Goal: Transaction & Acquisition: Purchase product/service

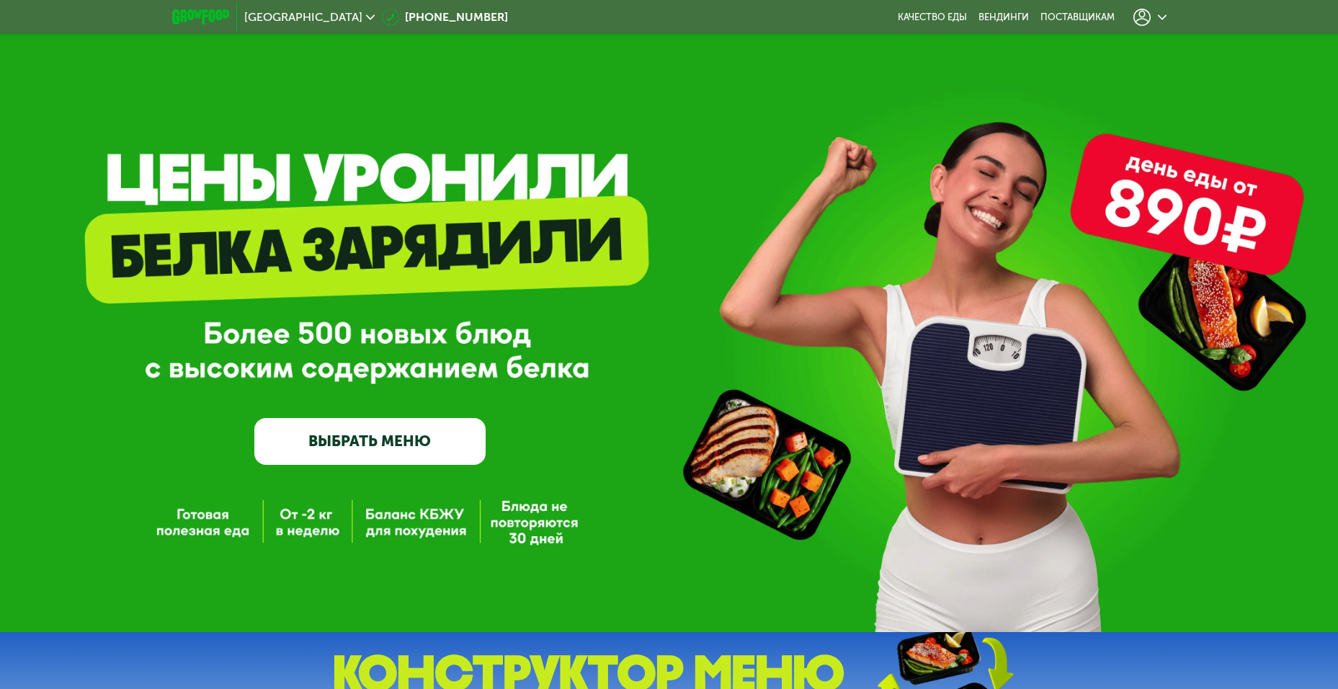
click at [1149, 18] on use at bounding box center [1141, 17] width 17 height 17
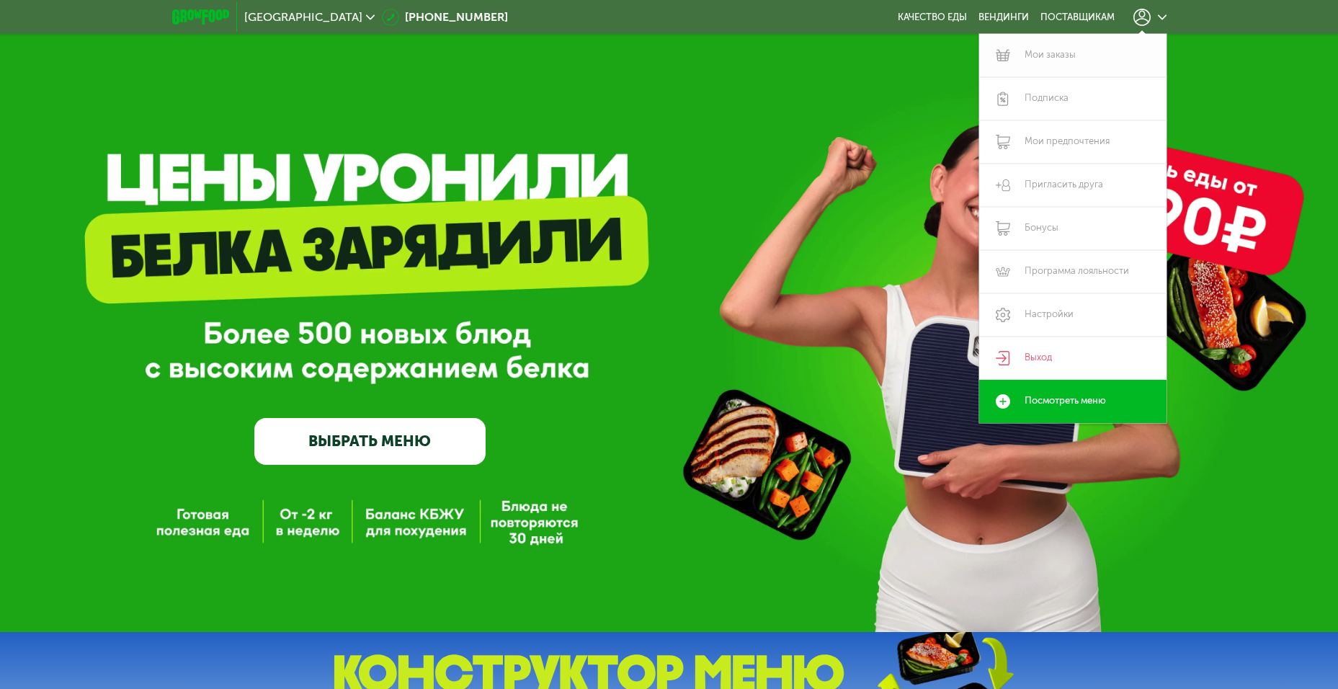
click at [1059, 53] on link "Мои заказы" at bounding box center [1072, 55] width 187 height 43
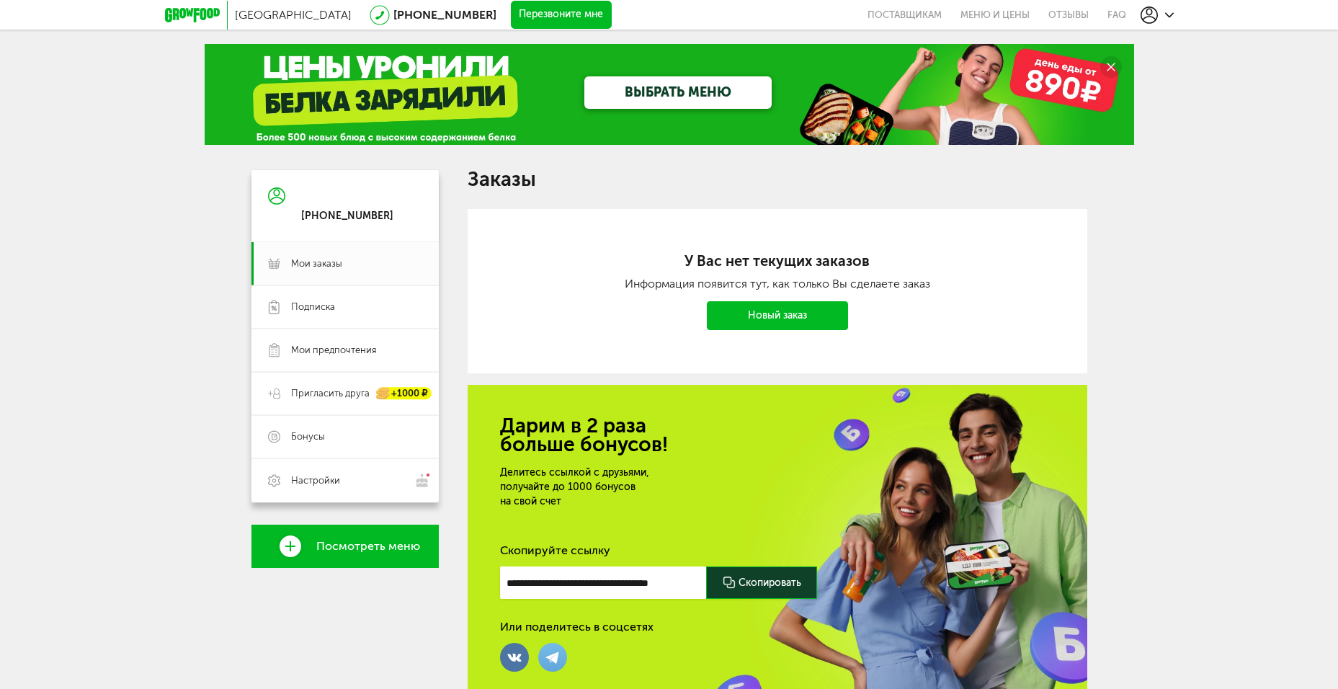
click at [786, 316] on link "Новый заказ" at bounding box center [777, 315] width 141 height 29
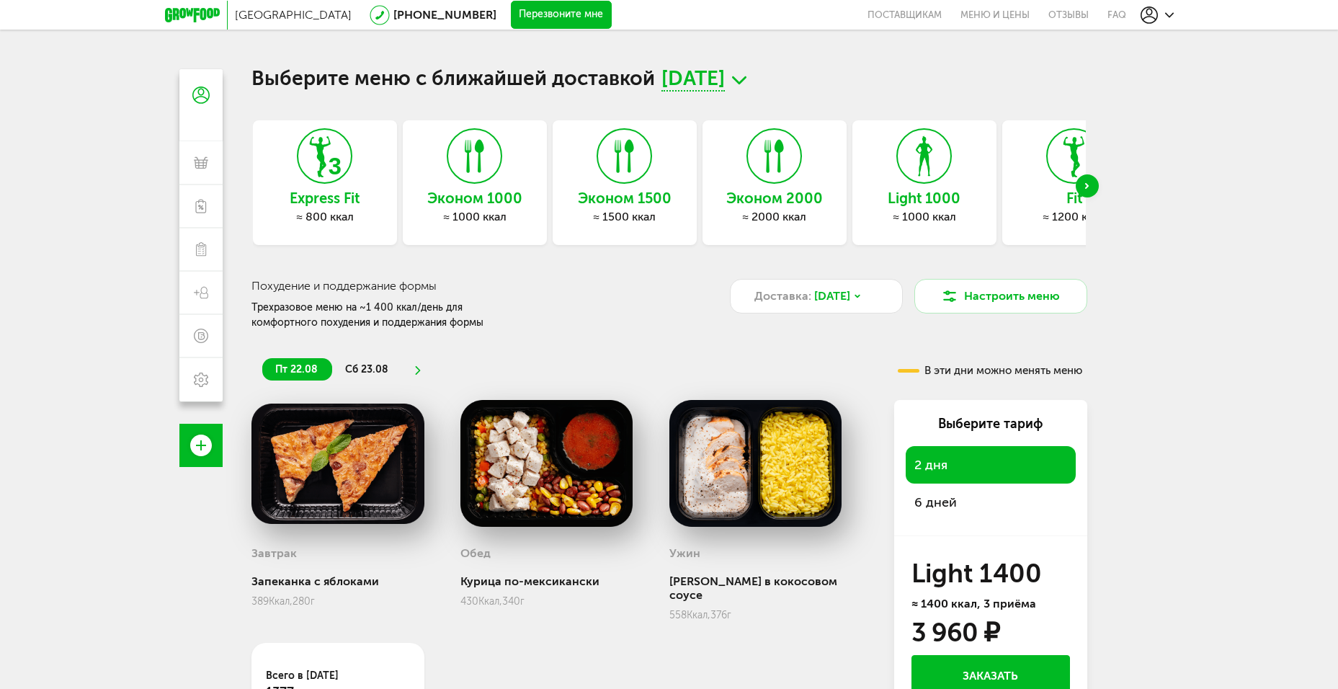
click at [954, 498] on span "6 дней" at bounding box center [935, 502] width 43 height 16
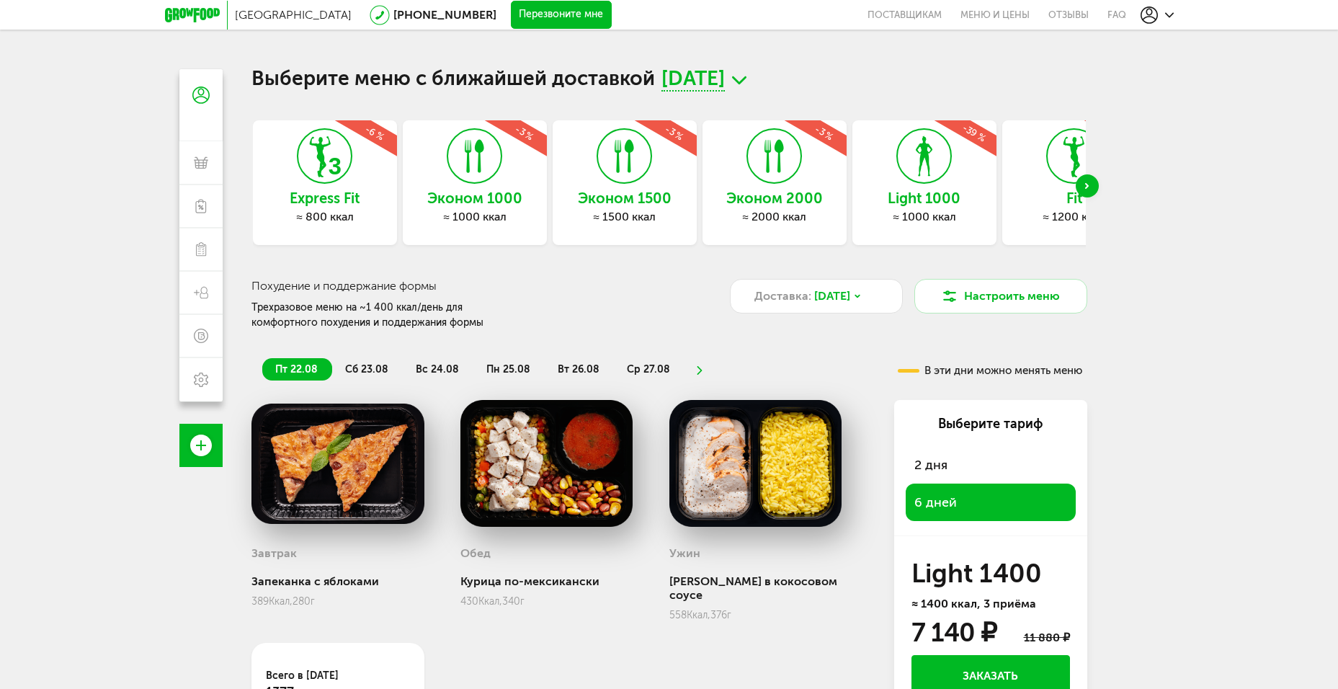
click at [963, 456] on div "2 дня" at bounding box center [991, 464] width 170 height 37
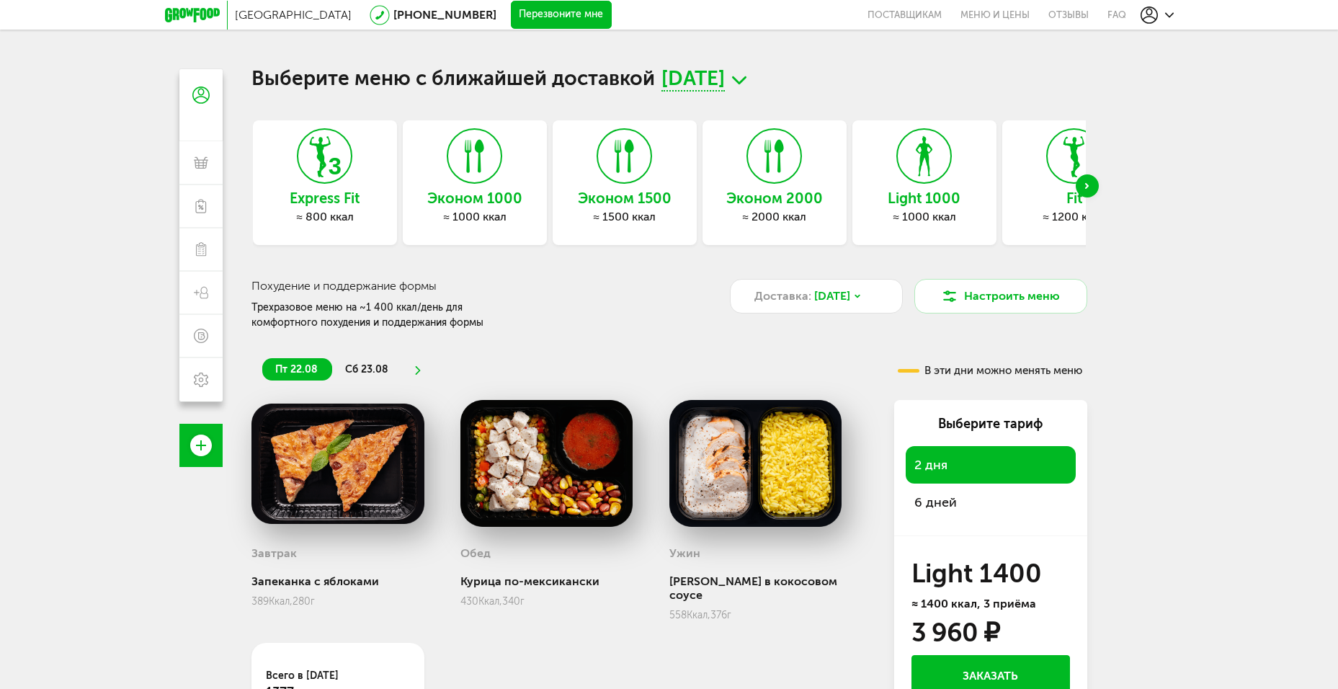
click at [963, 498] on div "6 дней" at bounding box center [991, 501] width 170 height 37
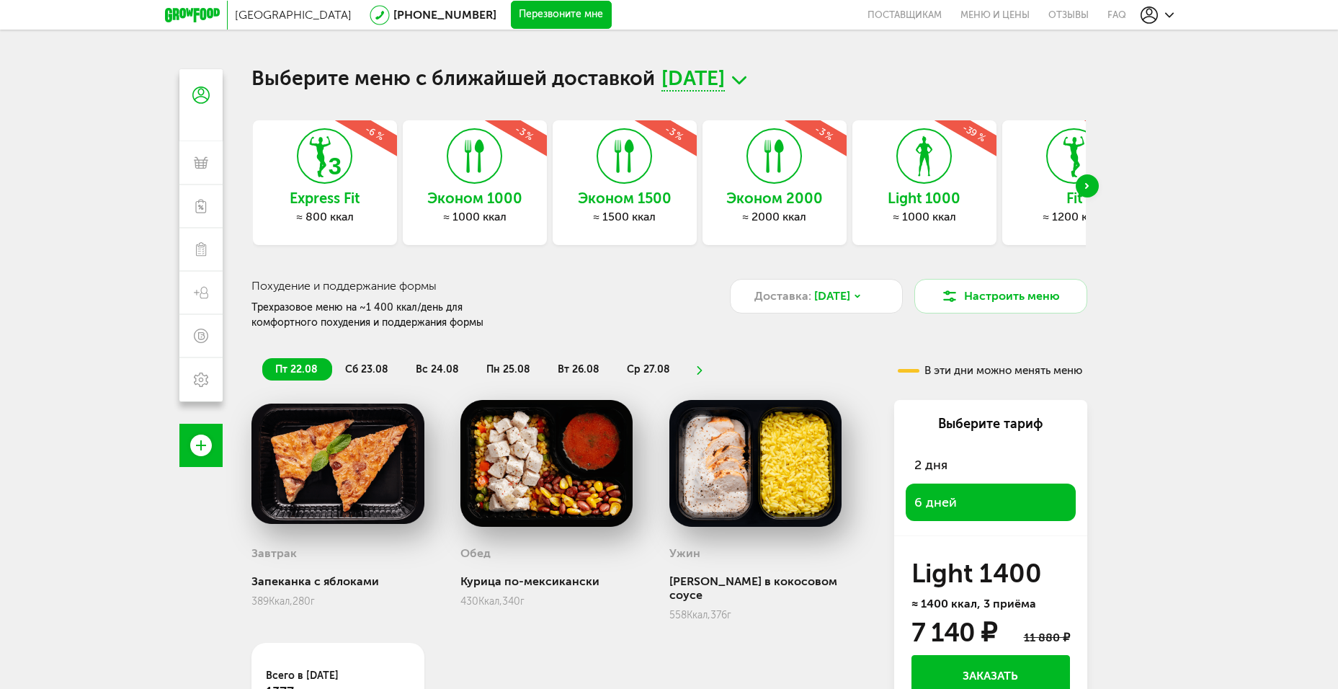
click at [195, 19] on icon at bounding box center [192, 15] width 55 height 14
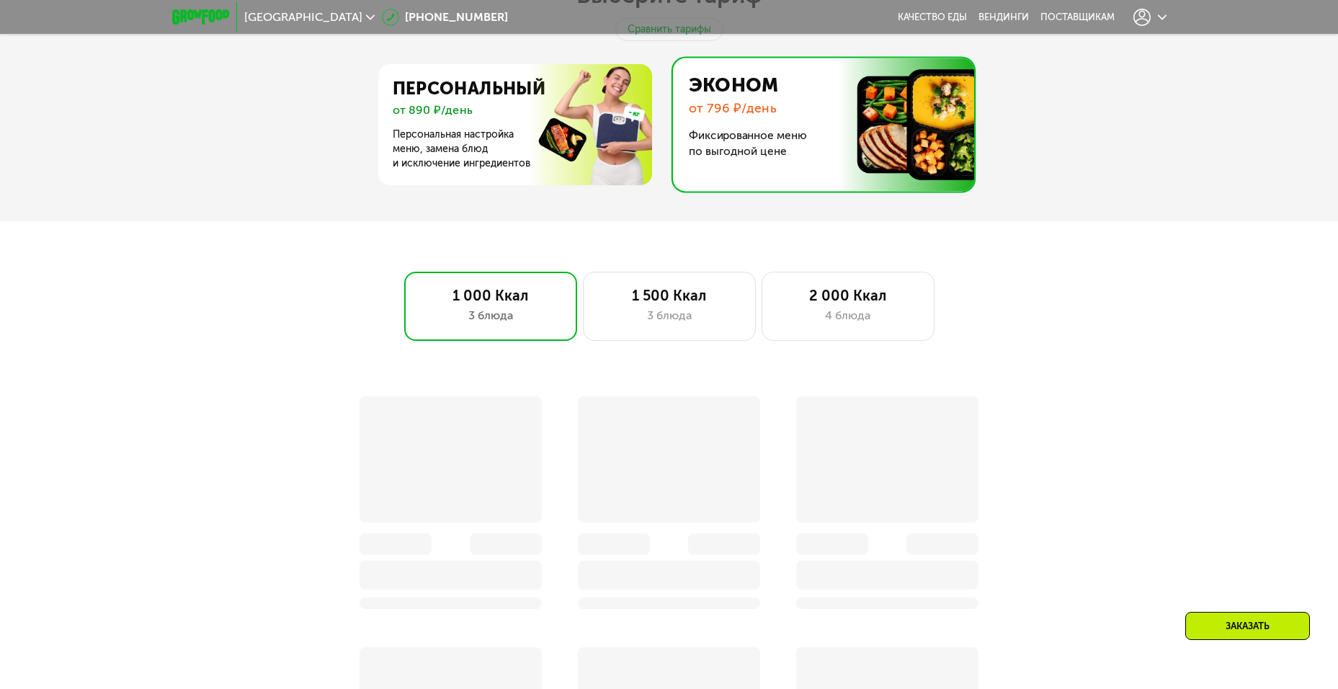
scroll to position [865, 0]
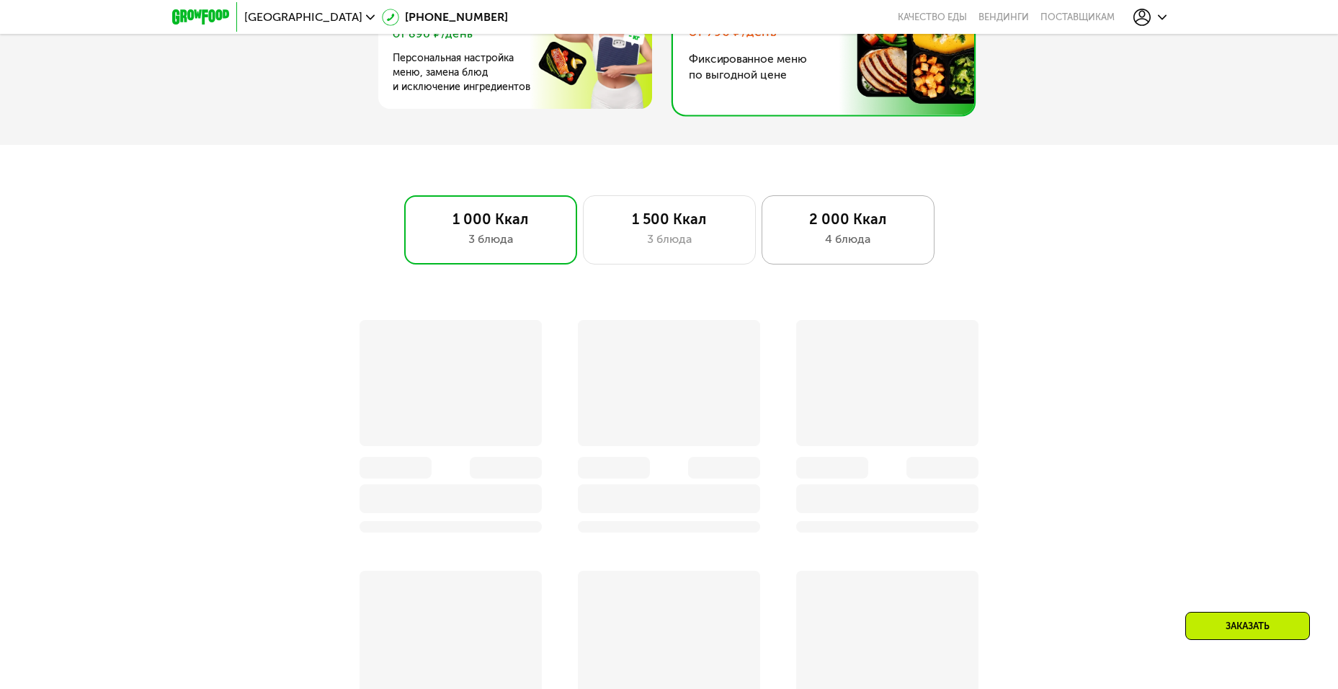
click at [834, 228] on div "2 000 Ккал" at bounding box center [848, 218] width 143 height 17
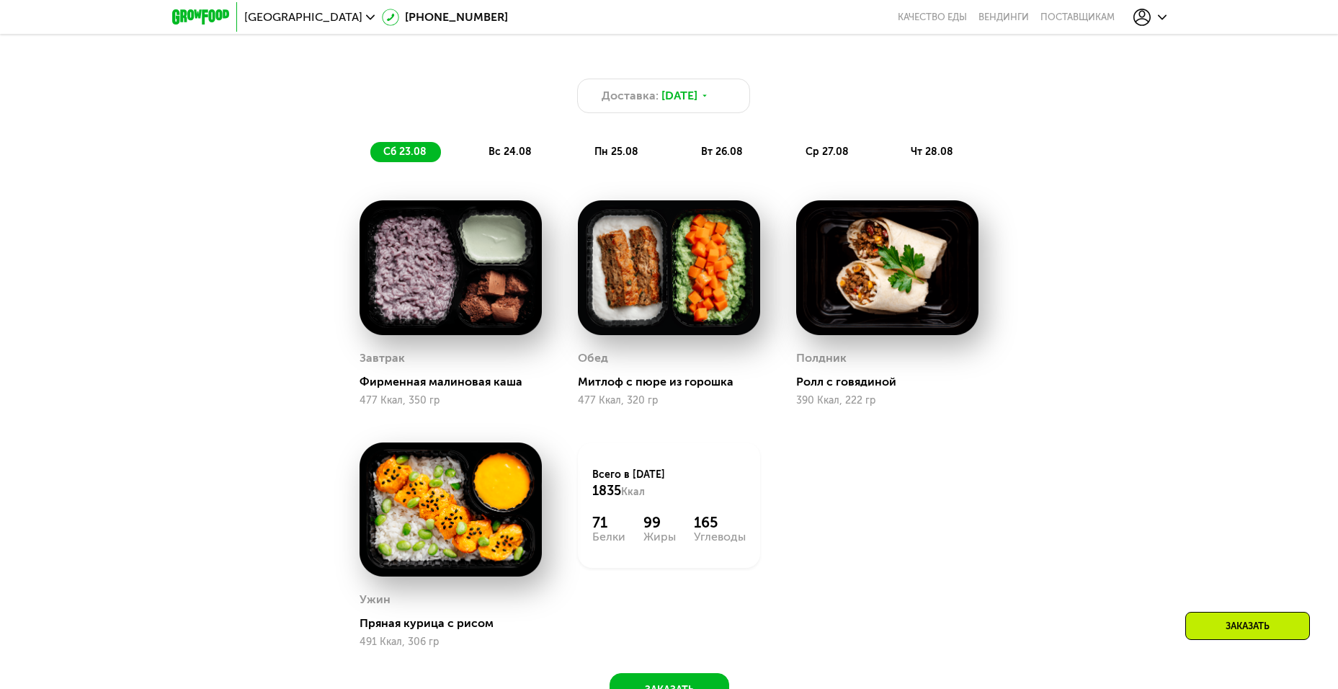
scroll to position [1153, 0]
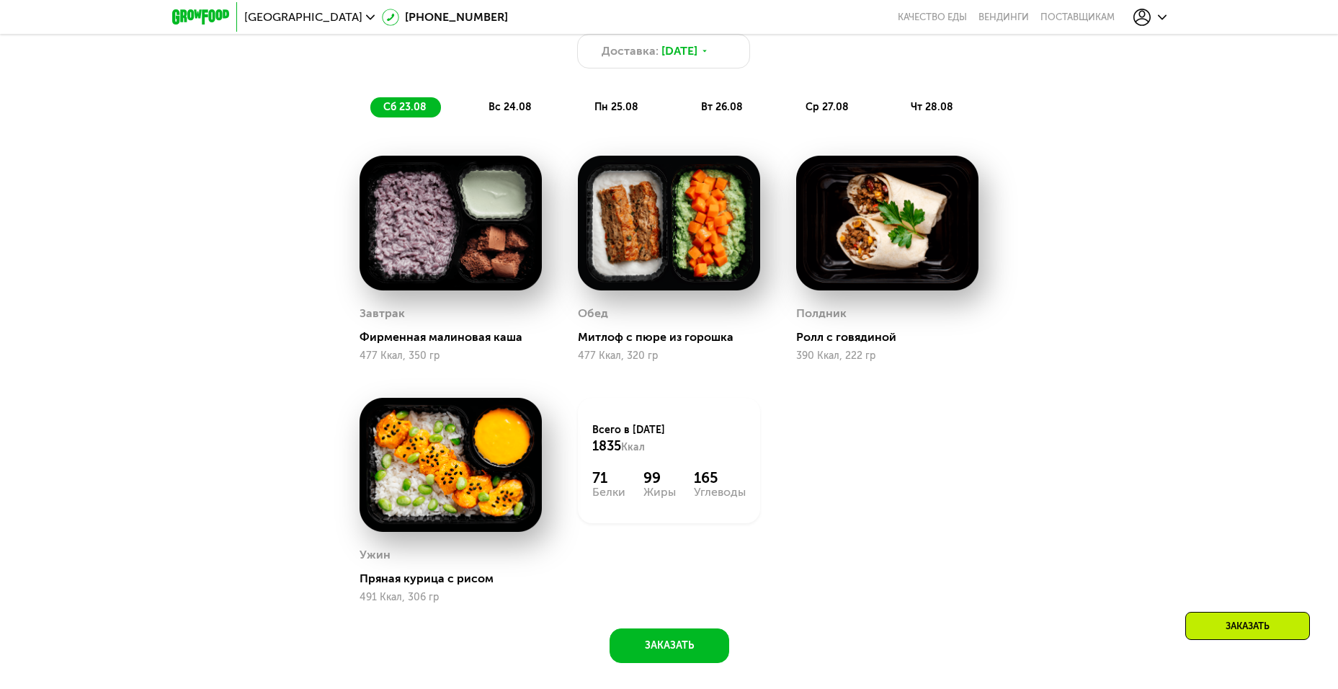
click at [511, 113] on span "вс 24.08" at bounding box center [509, 107] width 43 height 12
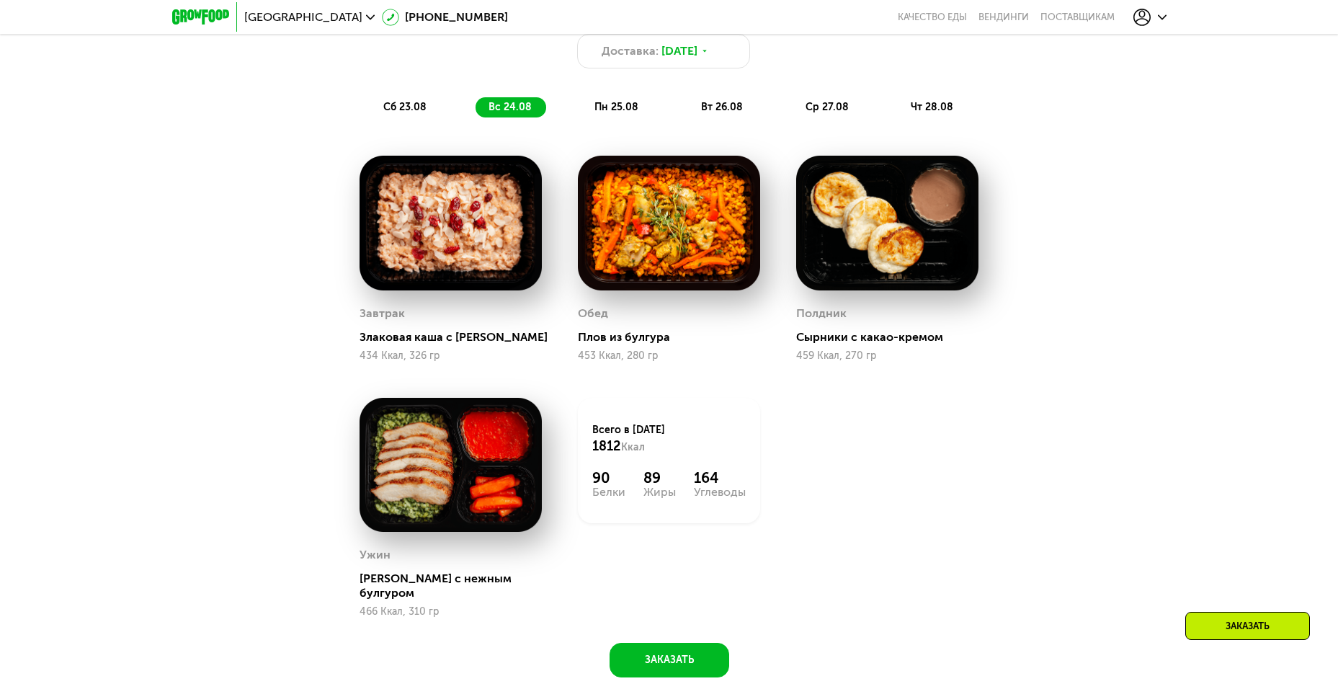
click at [620, 112] on span "пн 25.08" at bounding box center [616, 107] width 44 height 12
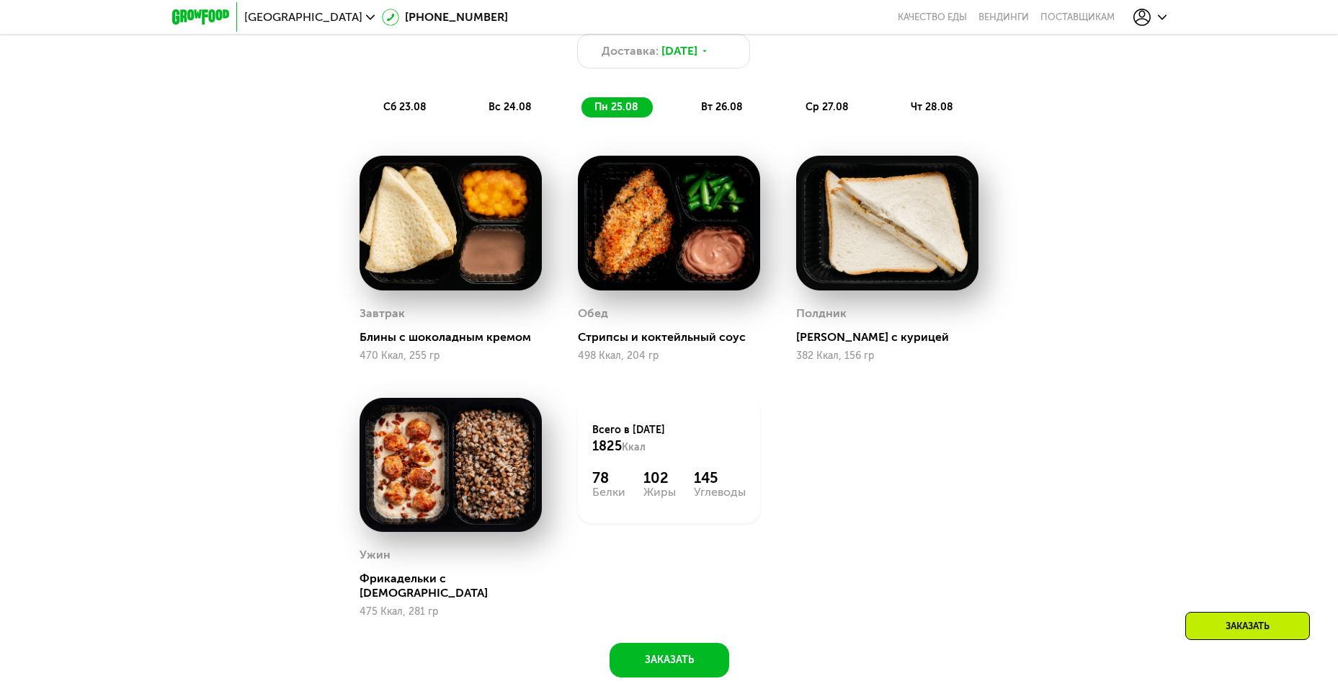
click at [726, 108] on span "вт 26.08" at bounding box center [722, 107] width 42 height 12
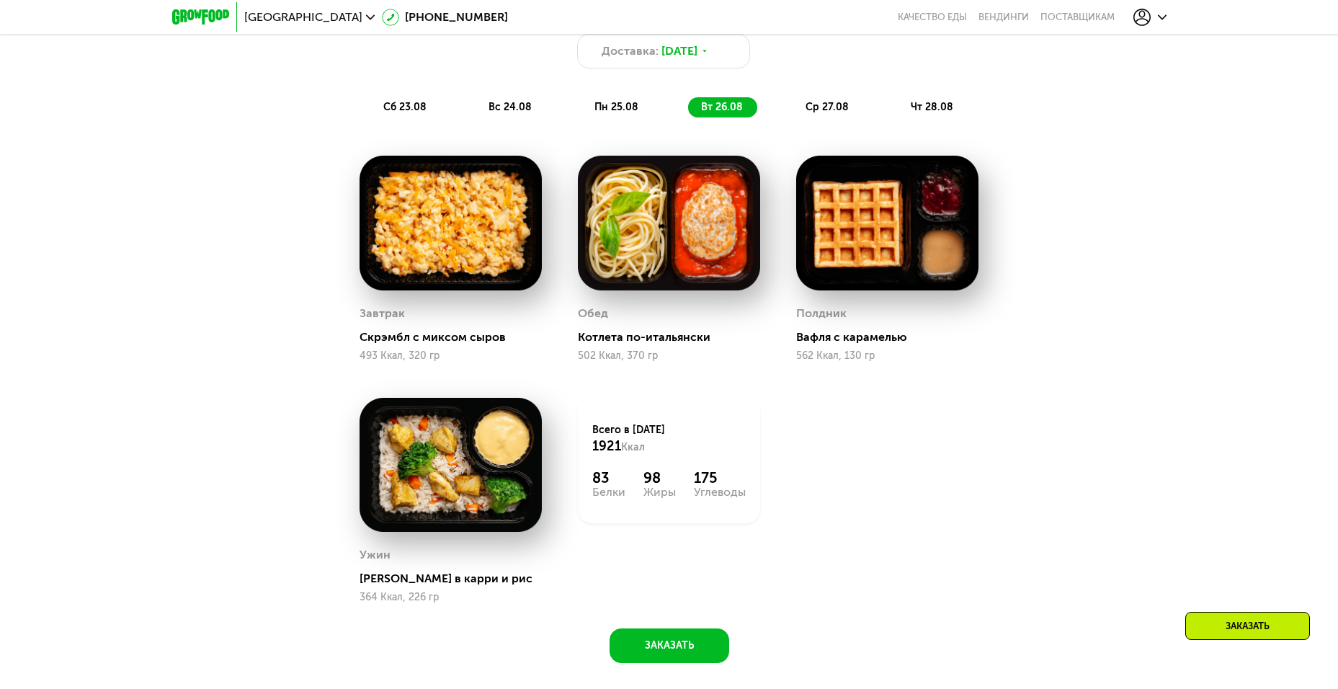
click at [834, 113] on span "ср 27.08" at bounding box center [826, 107] width 43 height 12
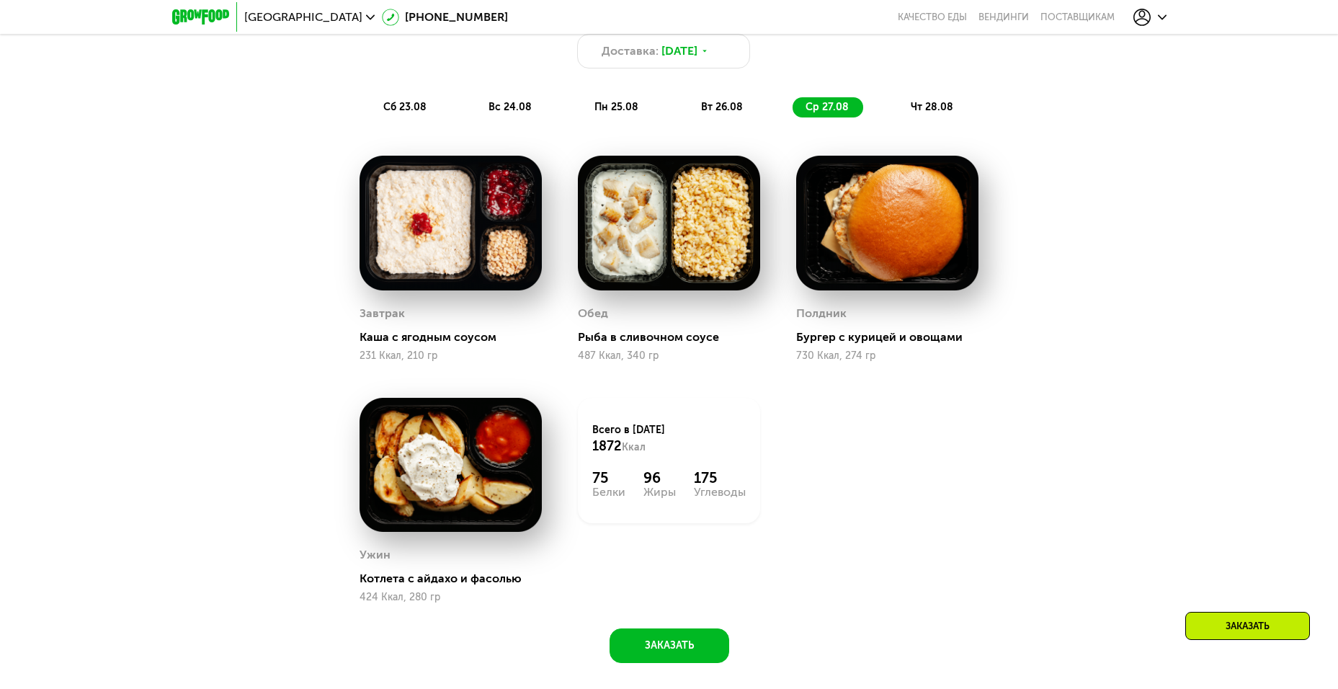
click at [922, 113] on span "чт 28.08" at bounding box center [932, 107] width 43 height 12
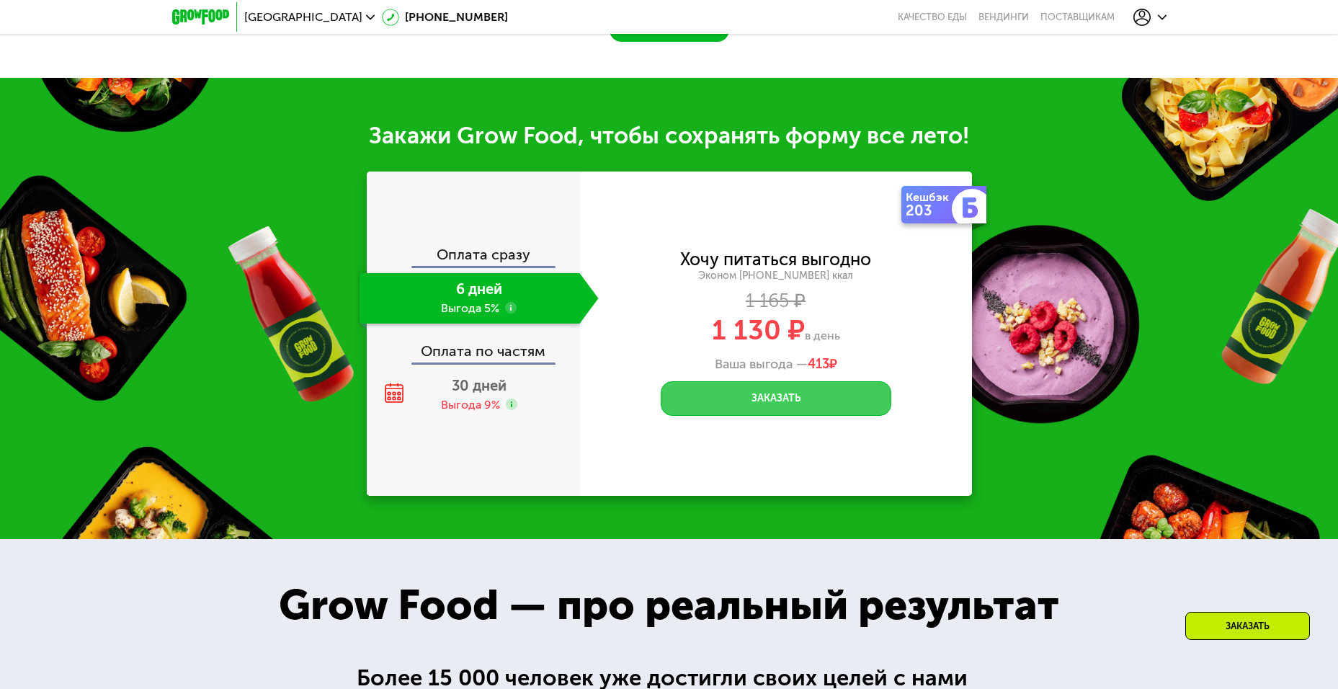
scroll to position [1657, 0]
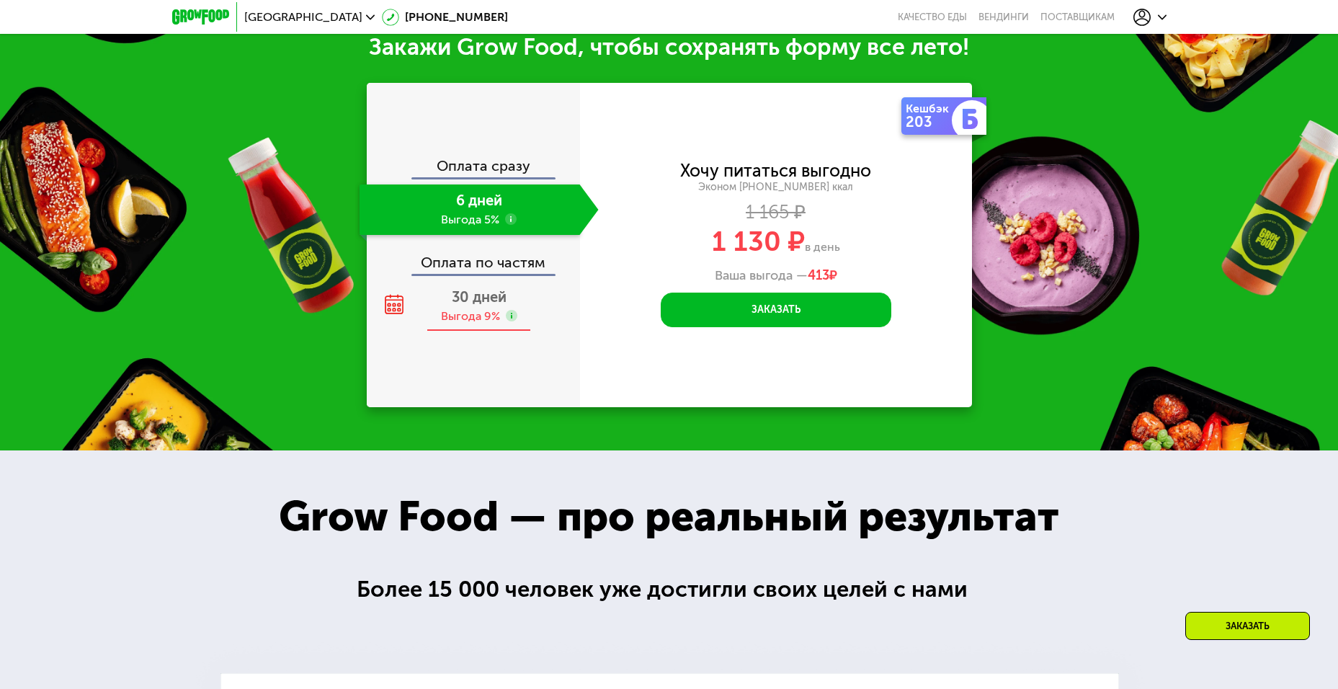
click at [454, 305] on span "30 дней" at bounding box center [479, 296] width 55 height 17
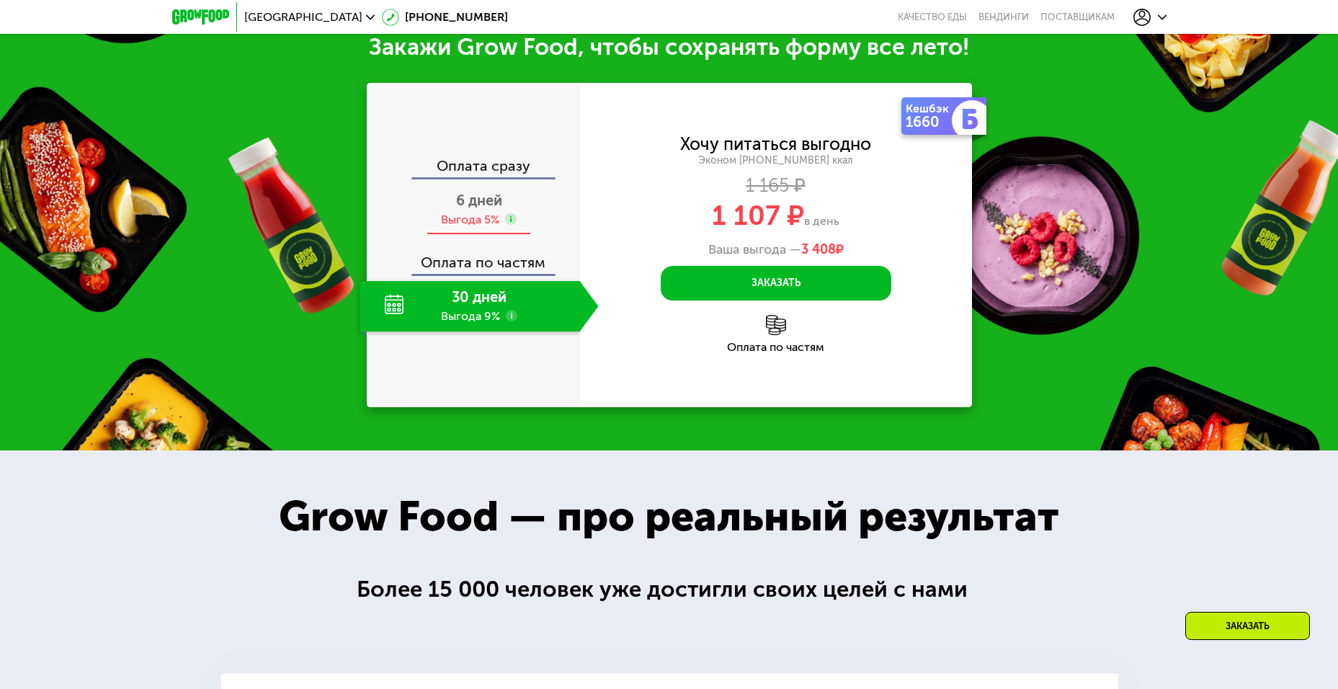
click at [458, 209] on span "6 дней" at bounding box center [479, 200] width 46 height 17
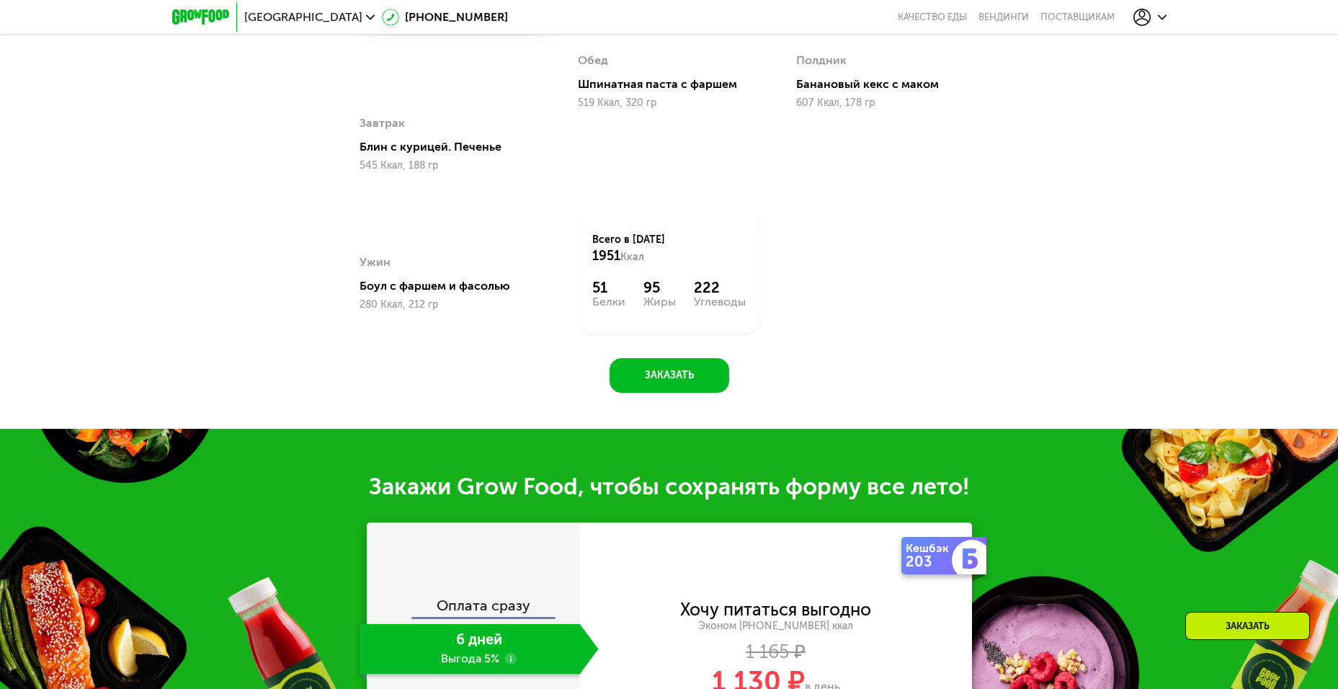
scroll to position [1441, 0]
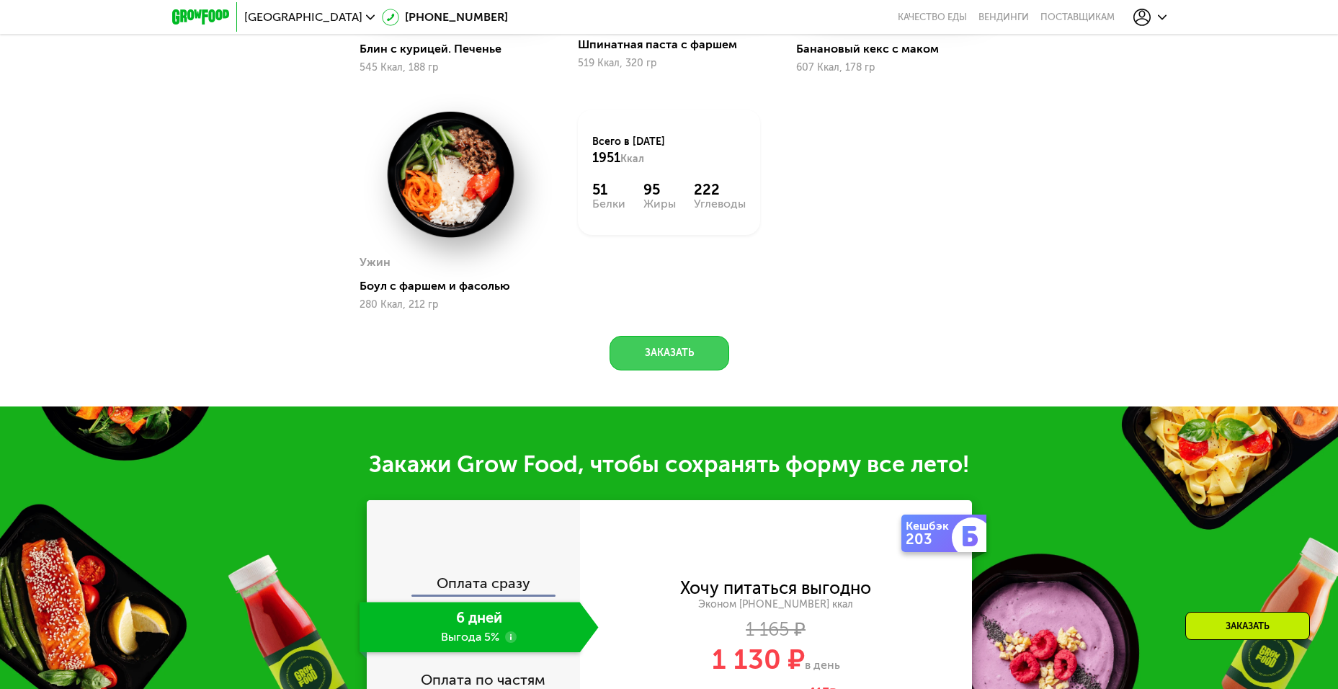
click at [660, 357] on button "Заказать" at bounding box center [670, 353] width 120 height 35
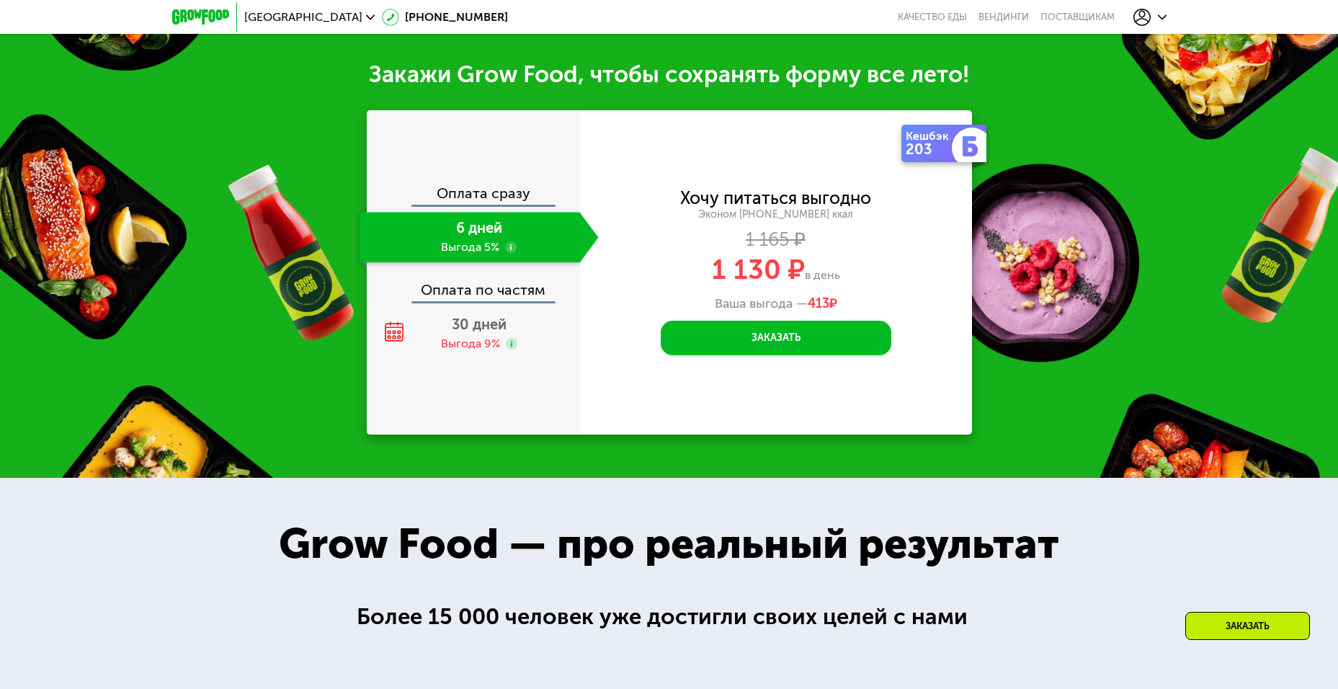
scroll to position [1853, 0]
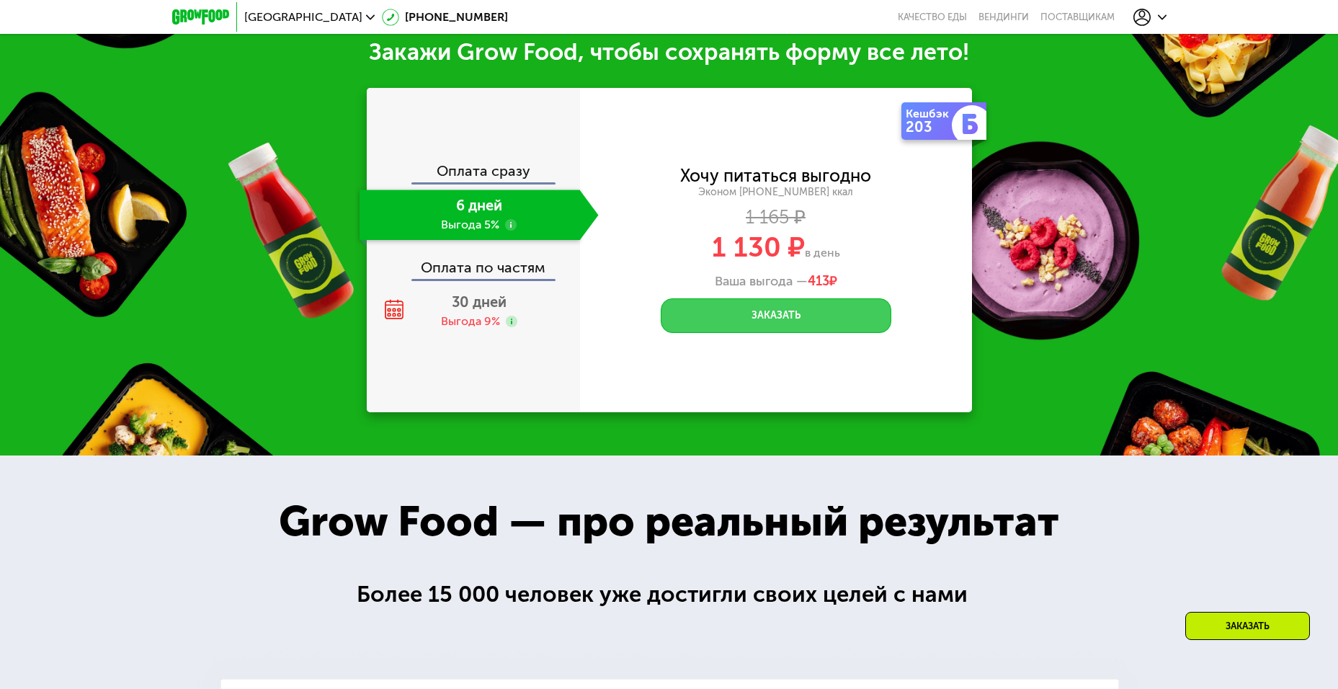
click at [776, 319] on button "Заказать" at bounding box center [776, 315] width 231 height 35
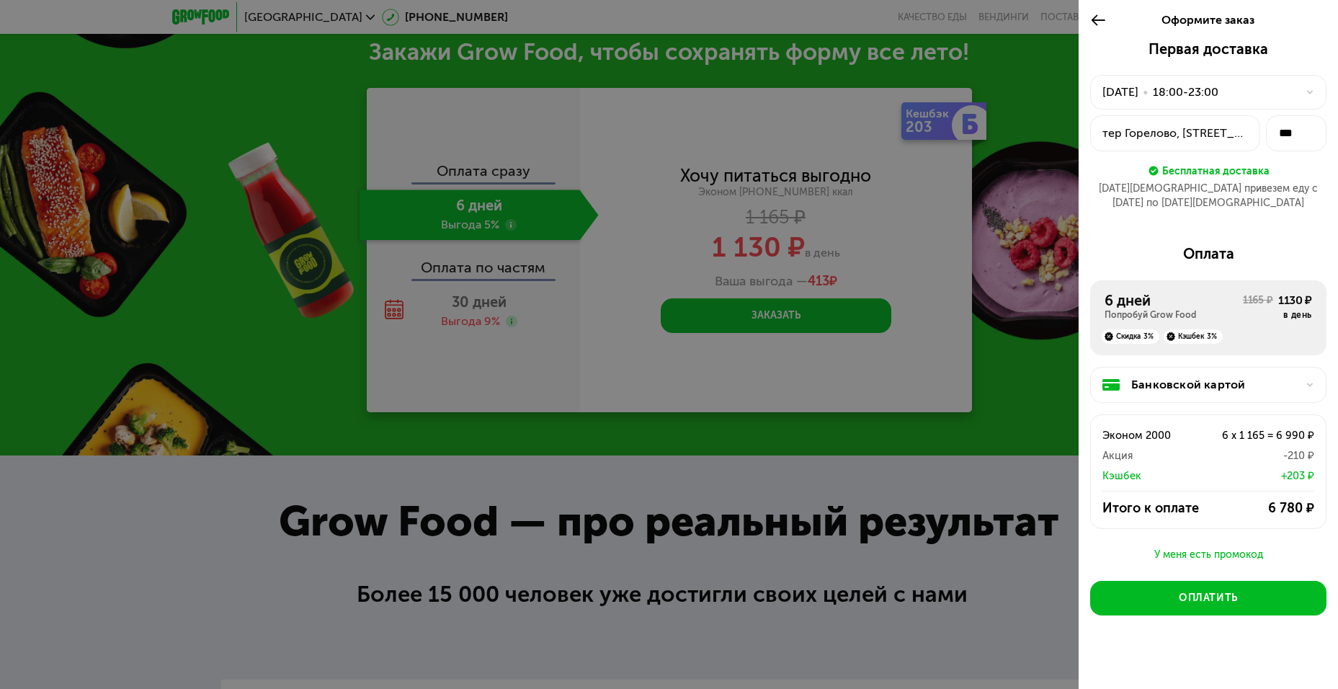
click at [700, 381] on div at bounding box center [669, 344] width 1338 height 689
click at [493, 326] on div at bounding box center [669, 344] width 1338 height 689
click at [1100, 20] on use at bounding box center [1099, 19] width 14 height 11
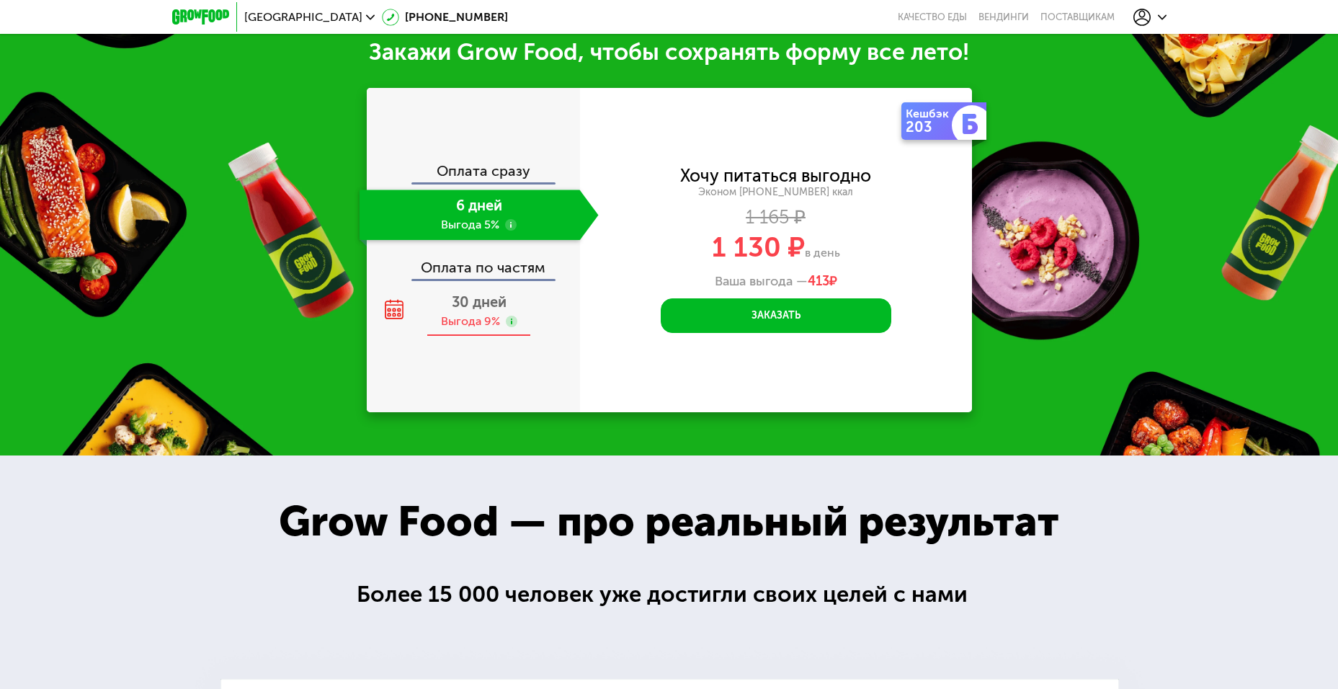
click at [472, 326] on div "Выгода 9%" at bounding box center [470, 321] width 59 height 16
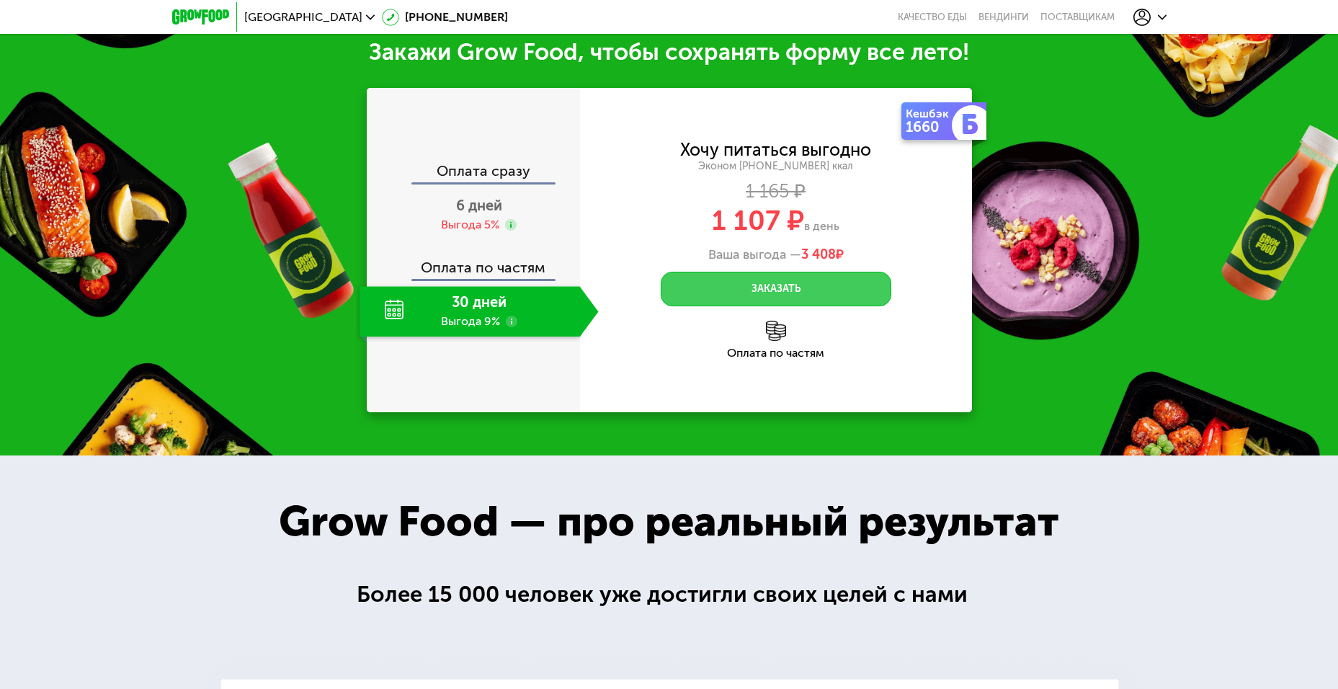
click at [739, 303] on button "Заказать" at bounding box center [776, 289] width 231 height 35
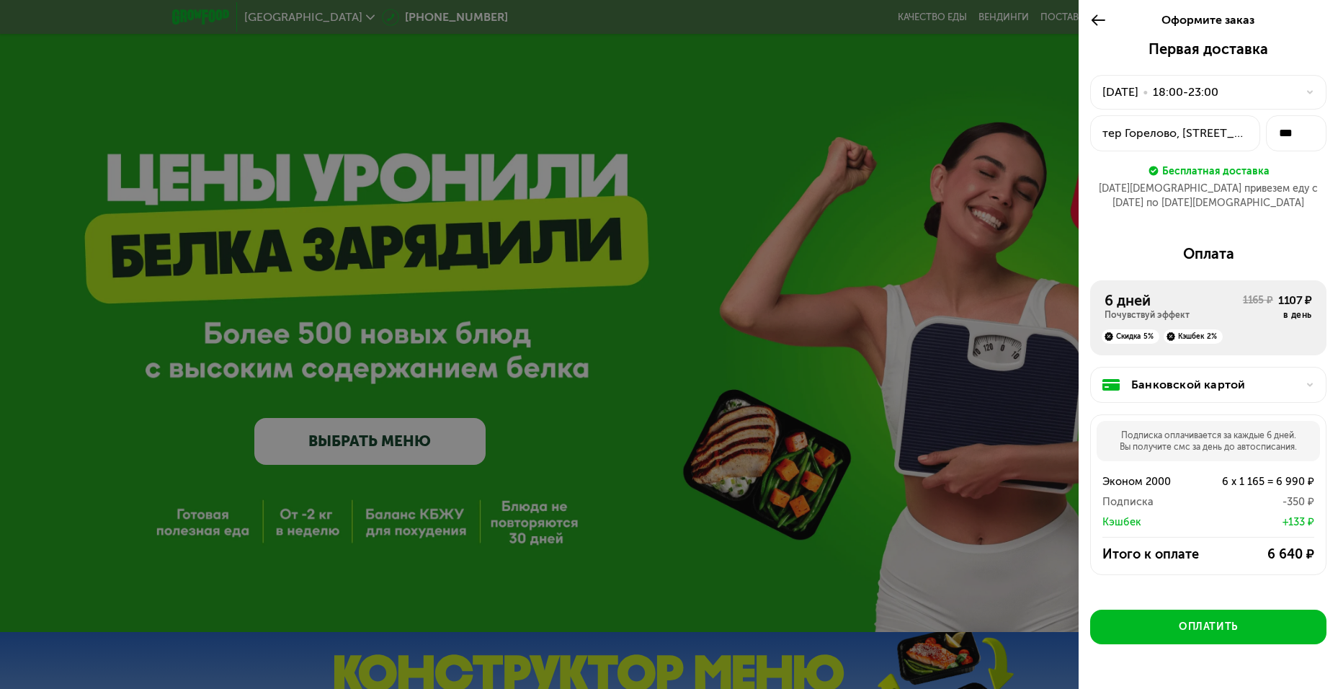
click at [1306, 94] on icon at bounding box center [1310, 92] width 9 height 9
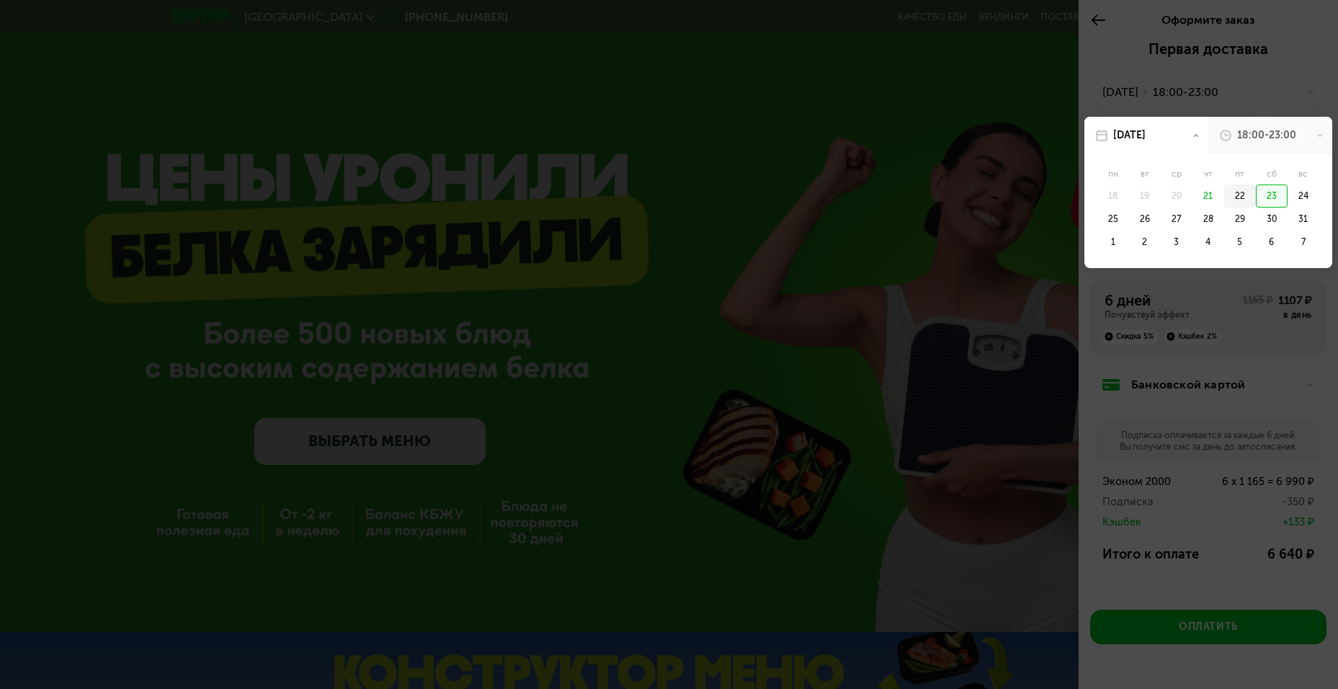
click at [1256, 200] on div "22" at bounding box center [1272, 195] width 32 height 23
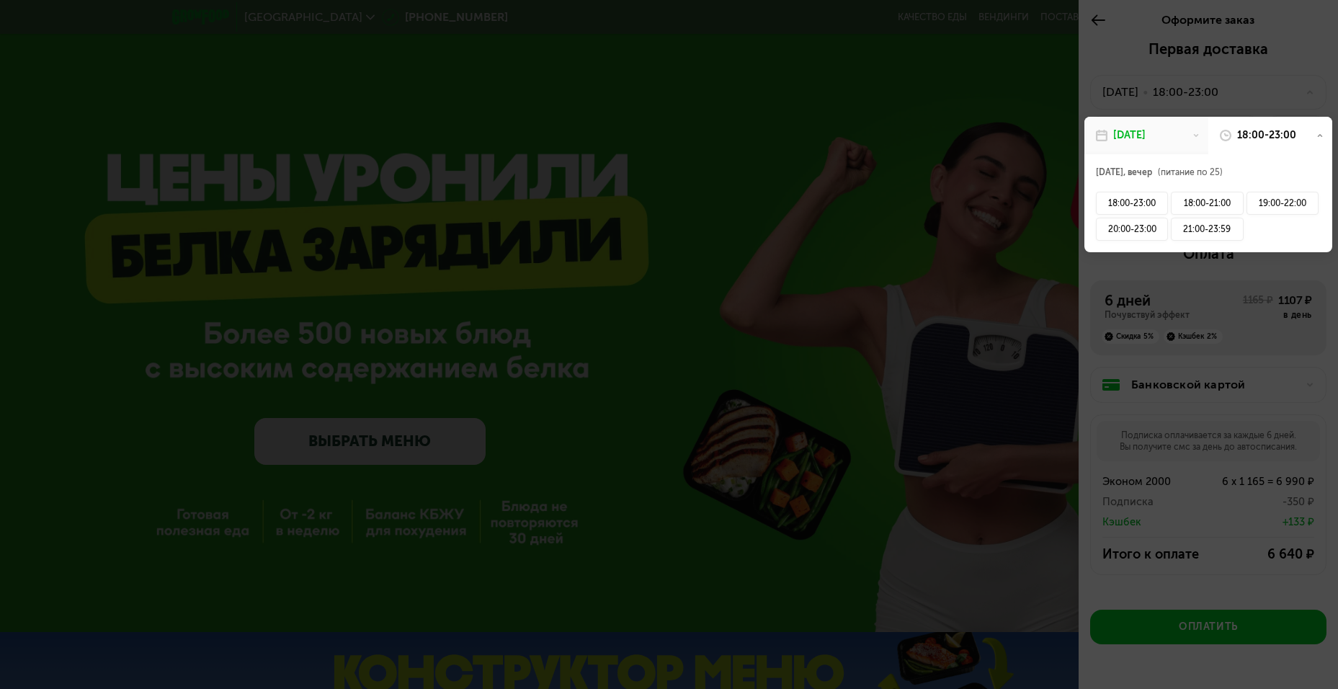
click at [1316, 133] on icon at bounding box center [1319, 135] width 7 height 7
click at [1316, 134] on icon at bounding box center [1319, 135] width 7 height 7
click at [1123, 52] on div at bounding box center [669, 344] width 1338 height 689
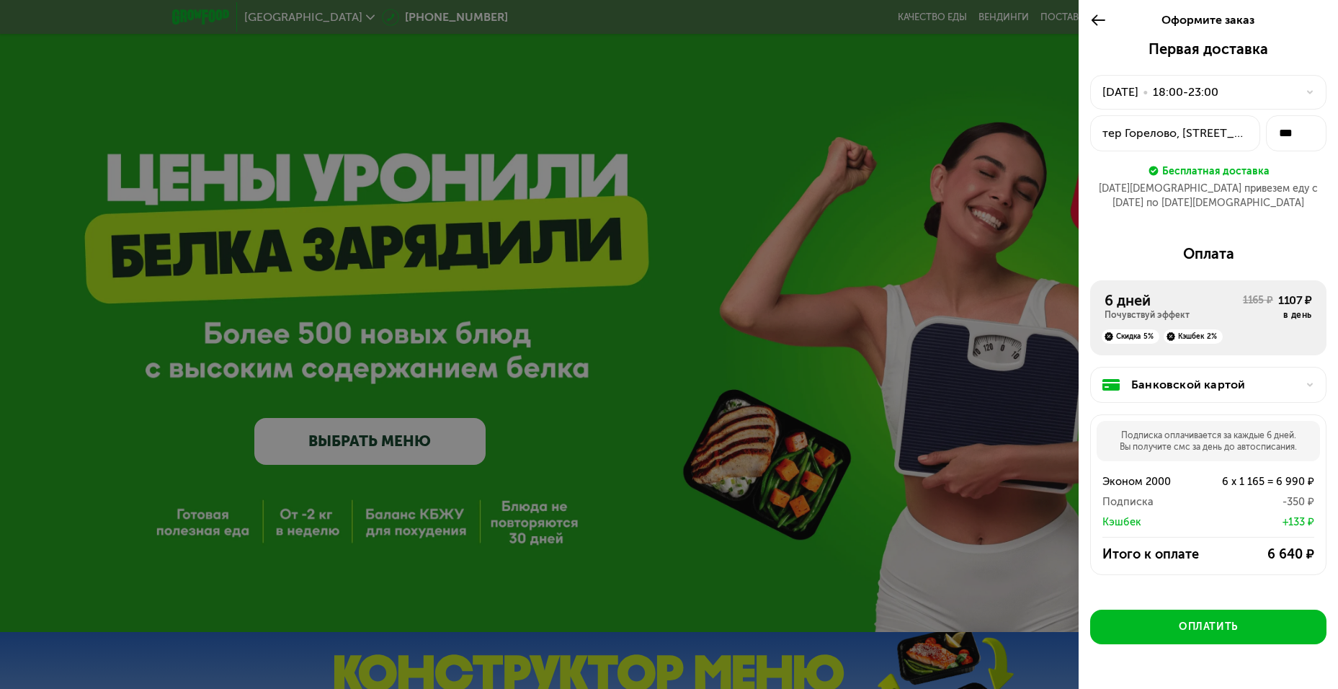
click at [1104, 20] on use at bounding box center [1099, 19] width 14 height 11
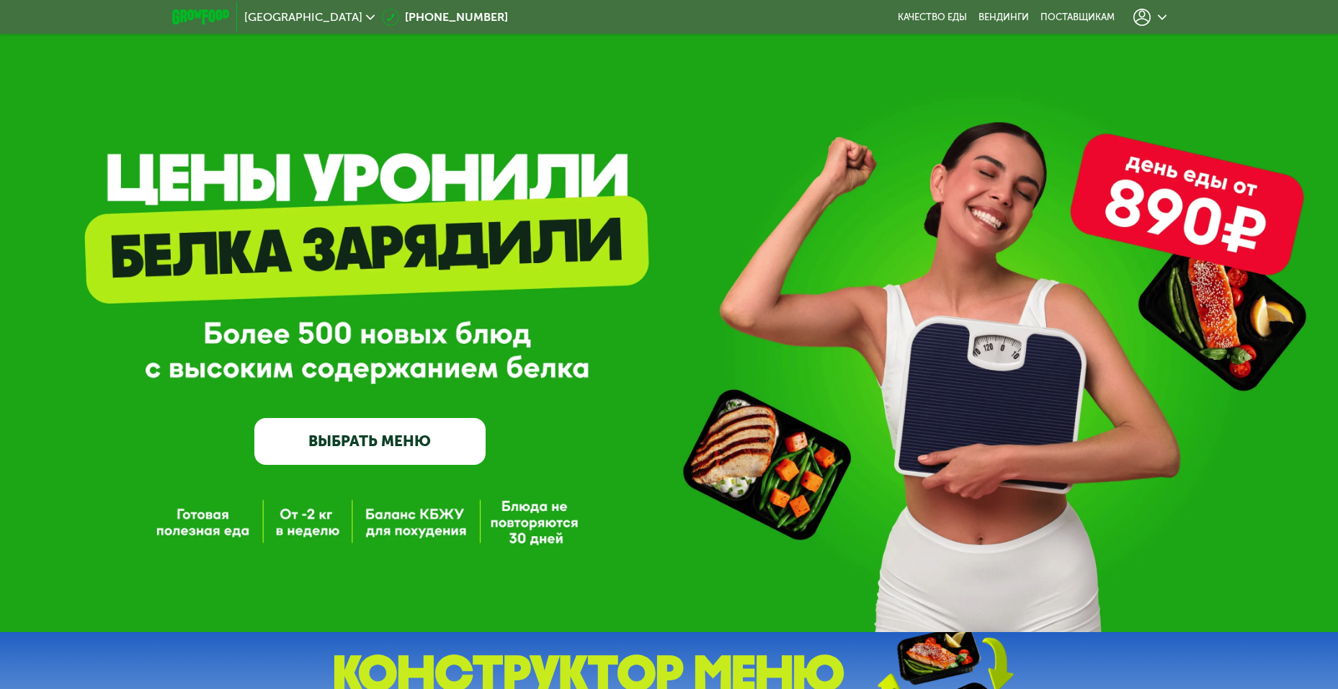
click at [388, 455] on link "ВЫБРАТЬ МЕНЮ" at bounding box center [369, 441] width 231 height 46
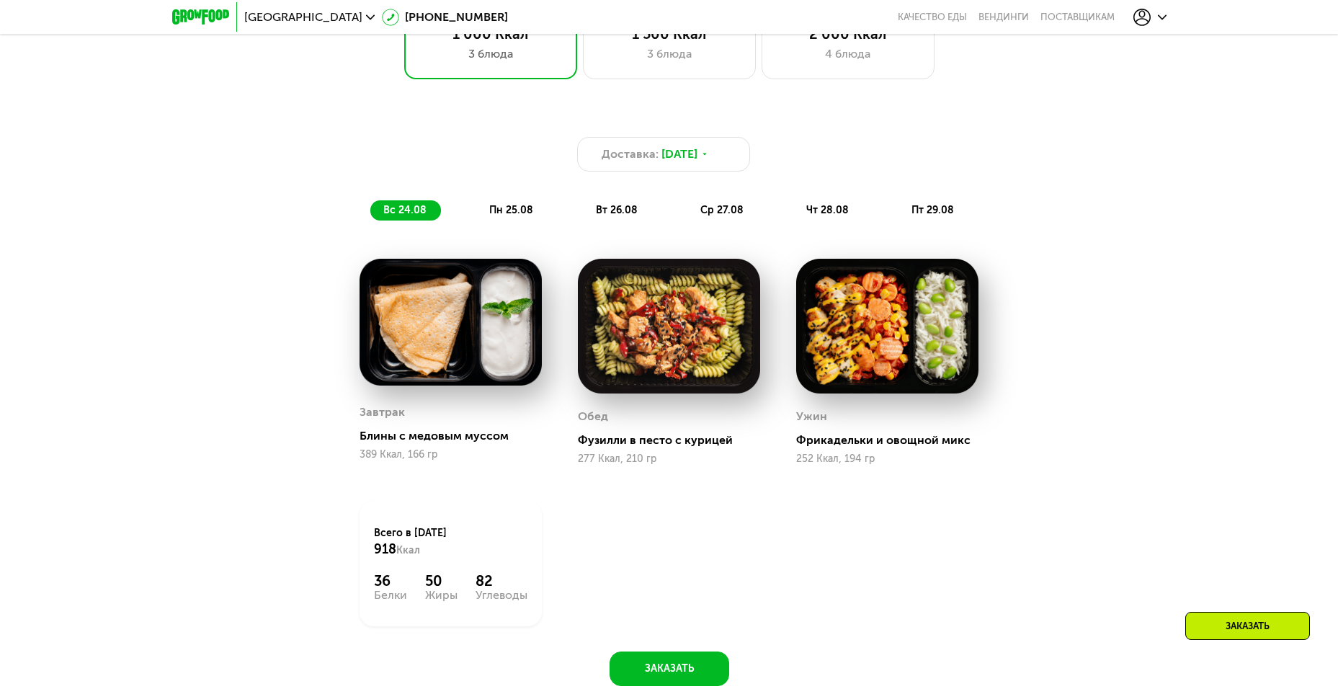
scroll to position [984, 0]
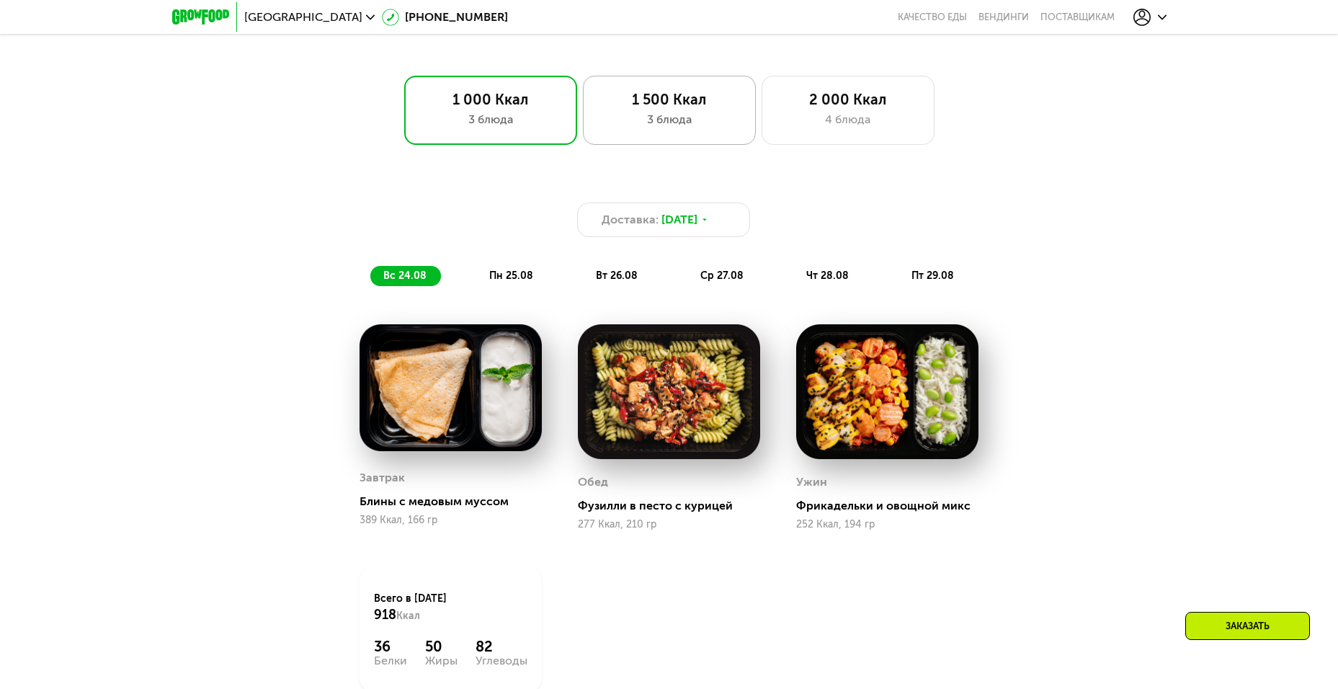
click at [762, 133] on div "1 500 Ккал 3 блюда" at bounding box center [848, 110] width 173 height 69
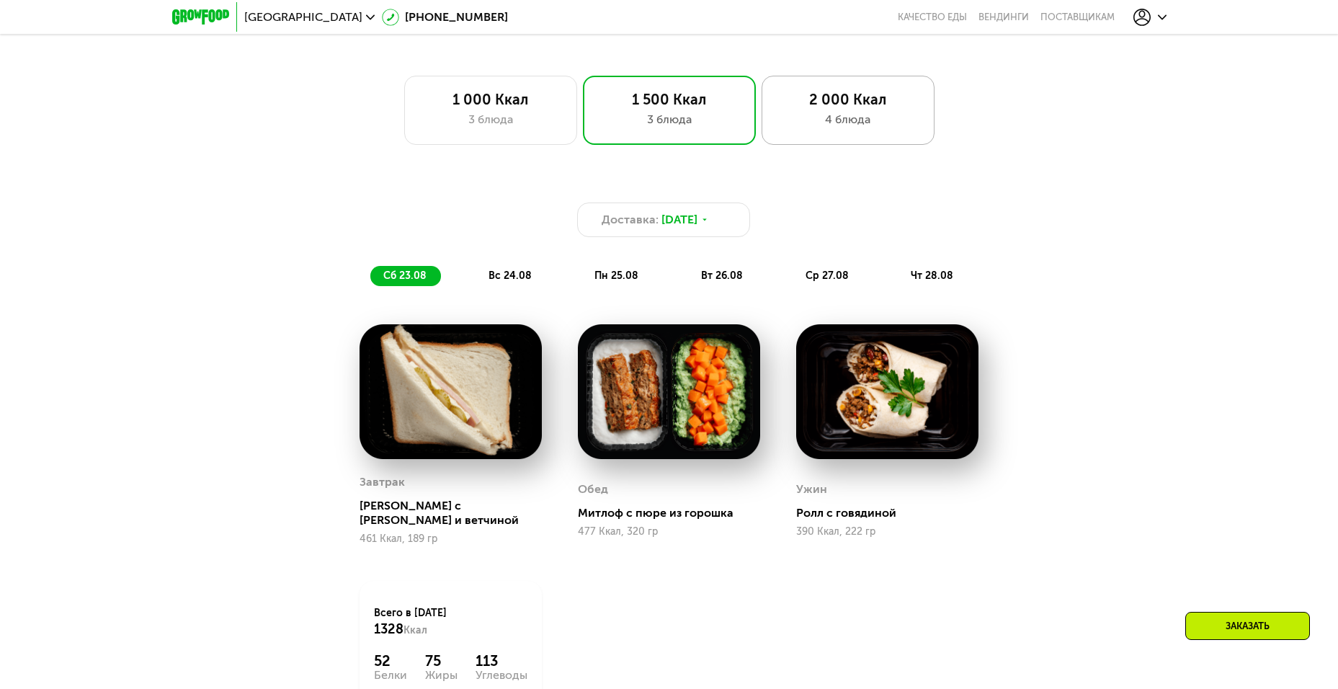
click at [815, 139] on div "2 000 Ккал 4 блюда" at bounding box center [848, 110] width 173 height 69
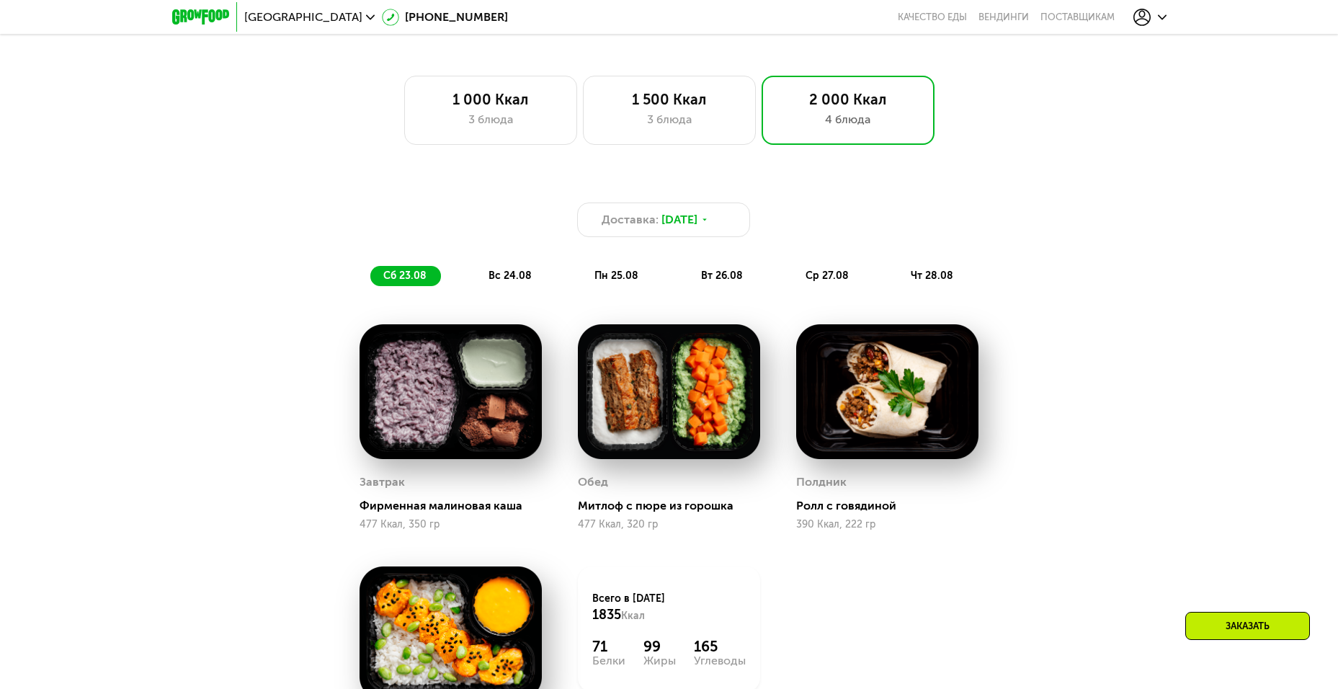
click at [497, 282] on span "вс 24.08" at bounding box center [509, 275] width 43 height 12
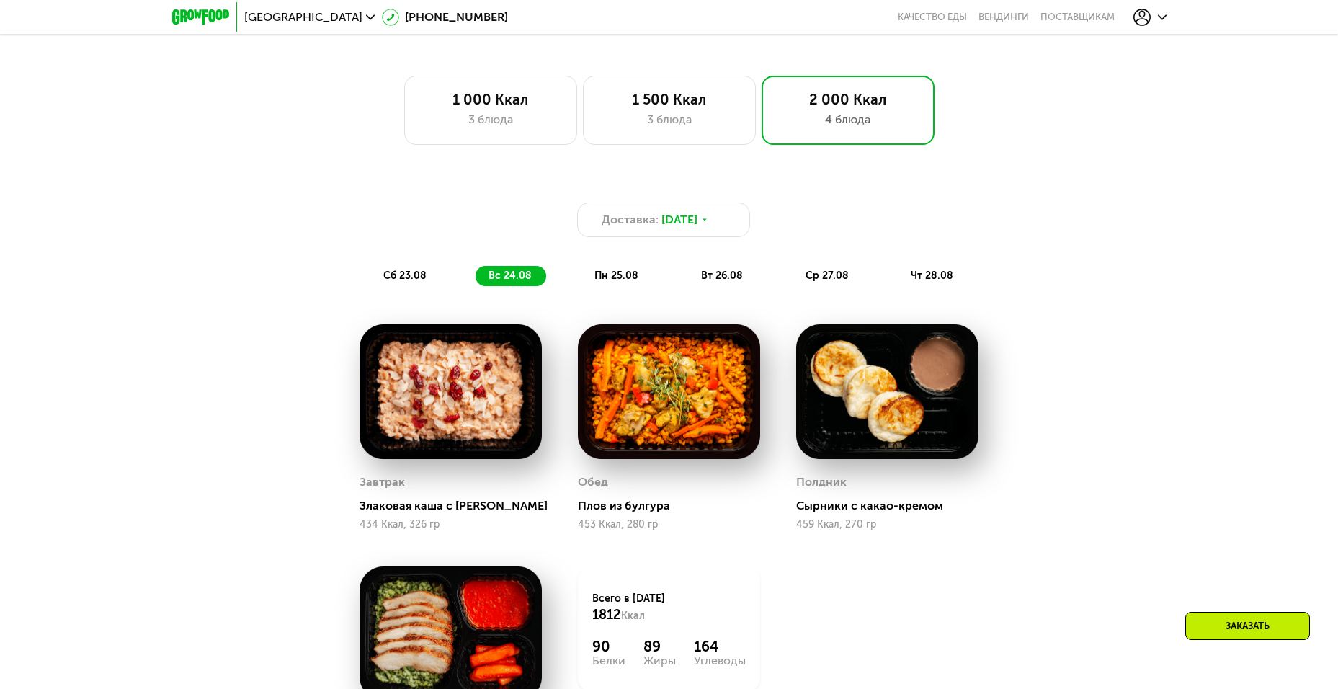
click at [421, 282] on span "сб 23.08" at bounding box center [404, 275] width 43 height 12
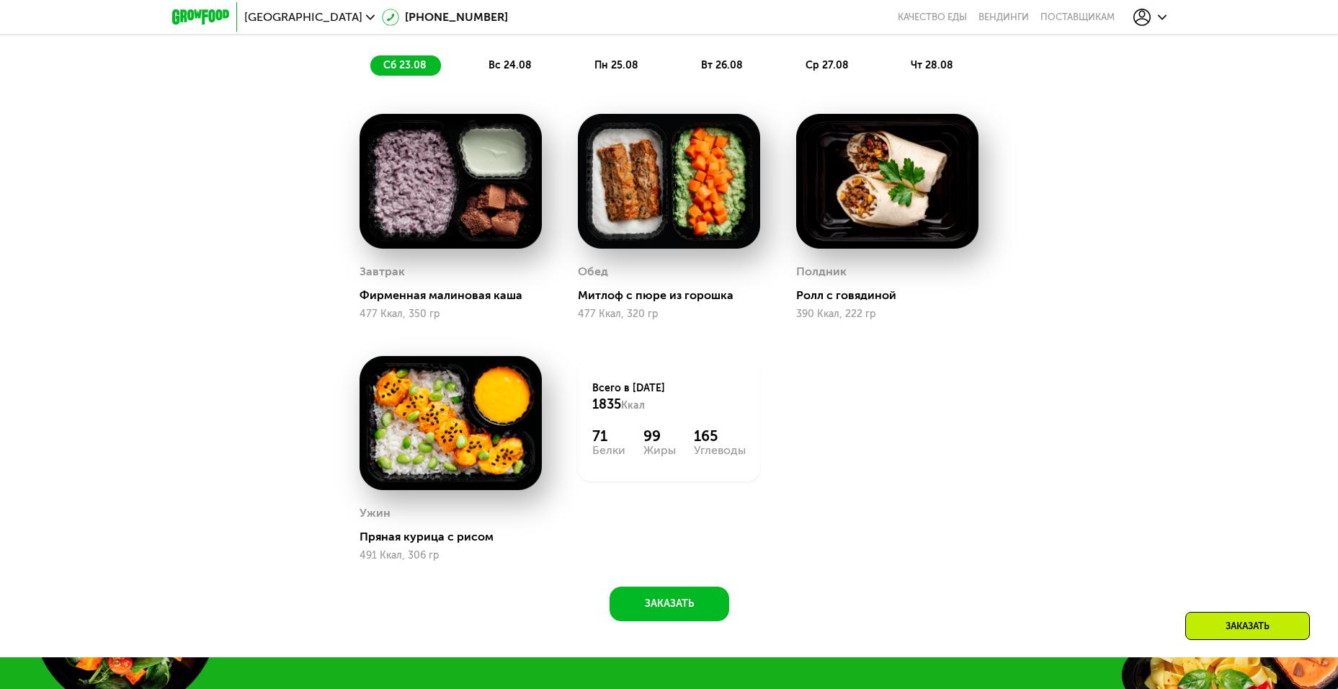
scroll to position [1200, 0]
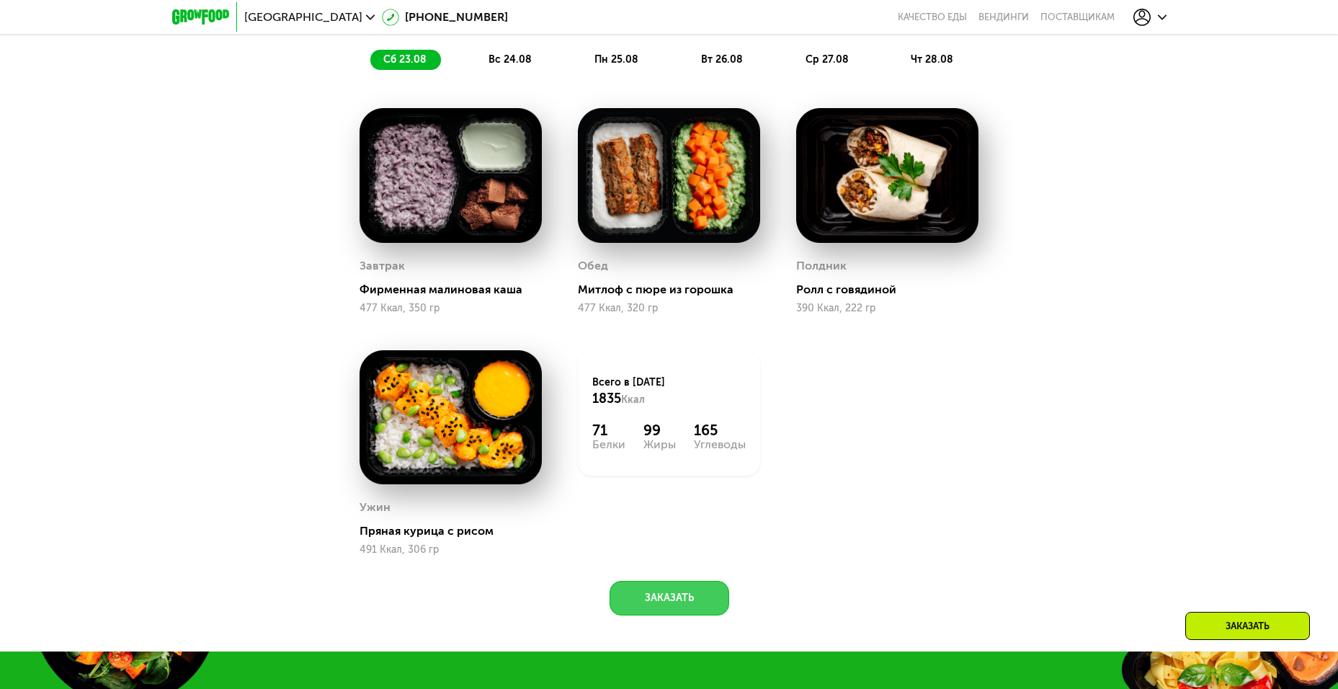
click at [693, 604] on button "Заказать" at bounding box center [670, 598] width 120 height 35
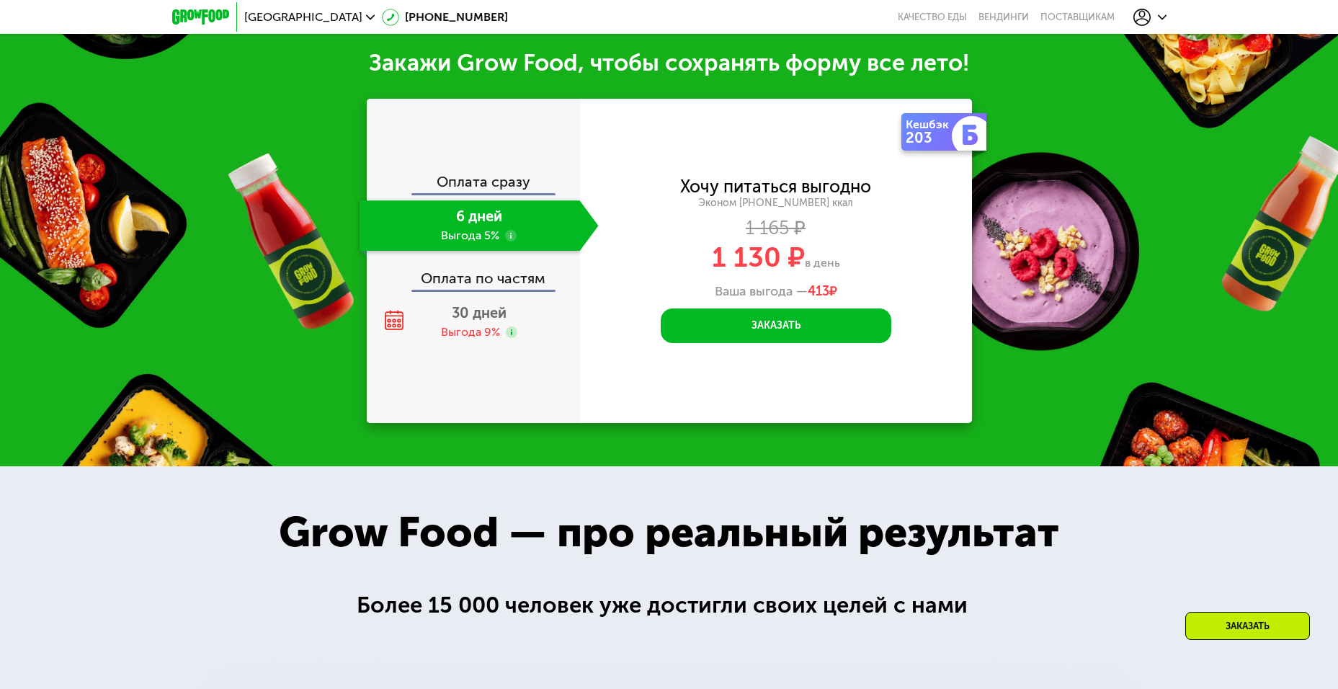
scroll to position [1857, 0]
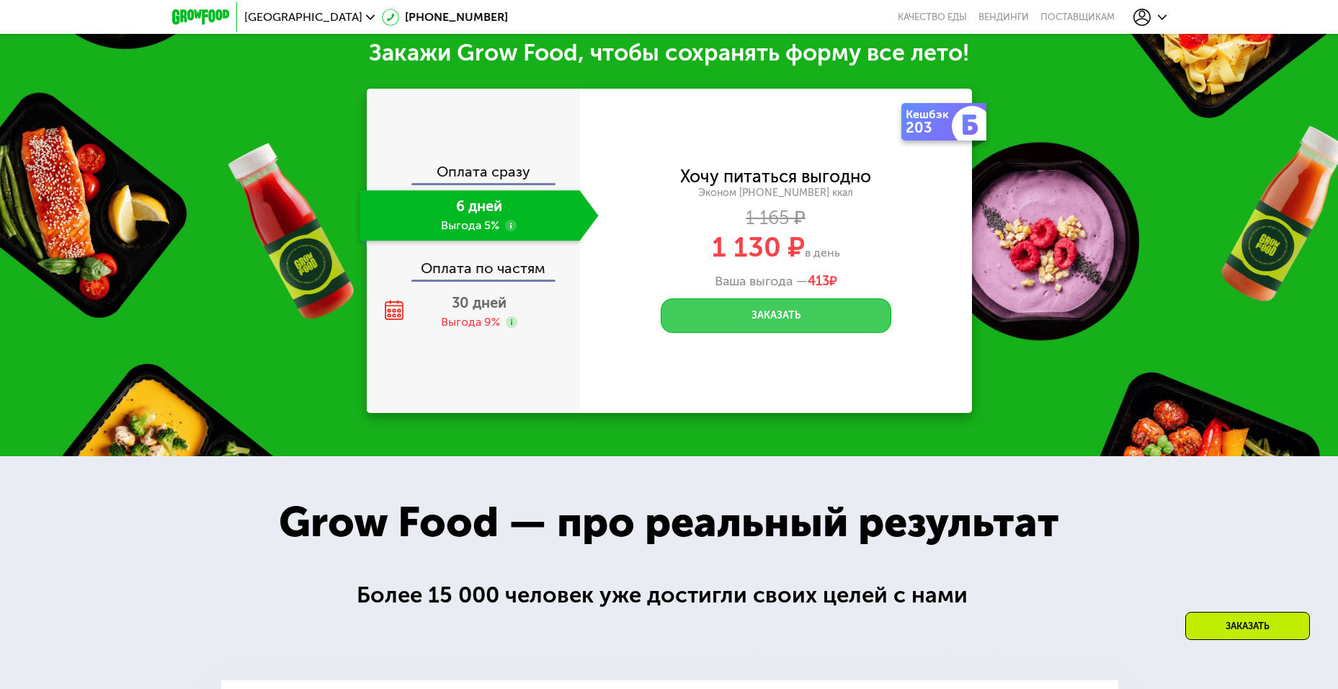
click at [771, 326] on button "Заказать" at bounding box center [776, 315] width 231 height 35
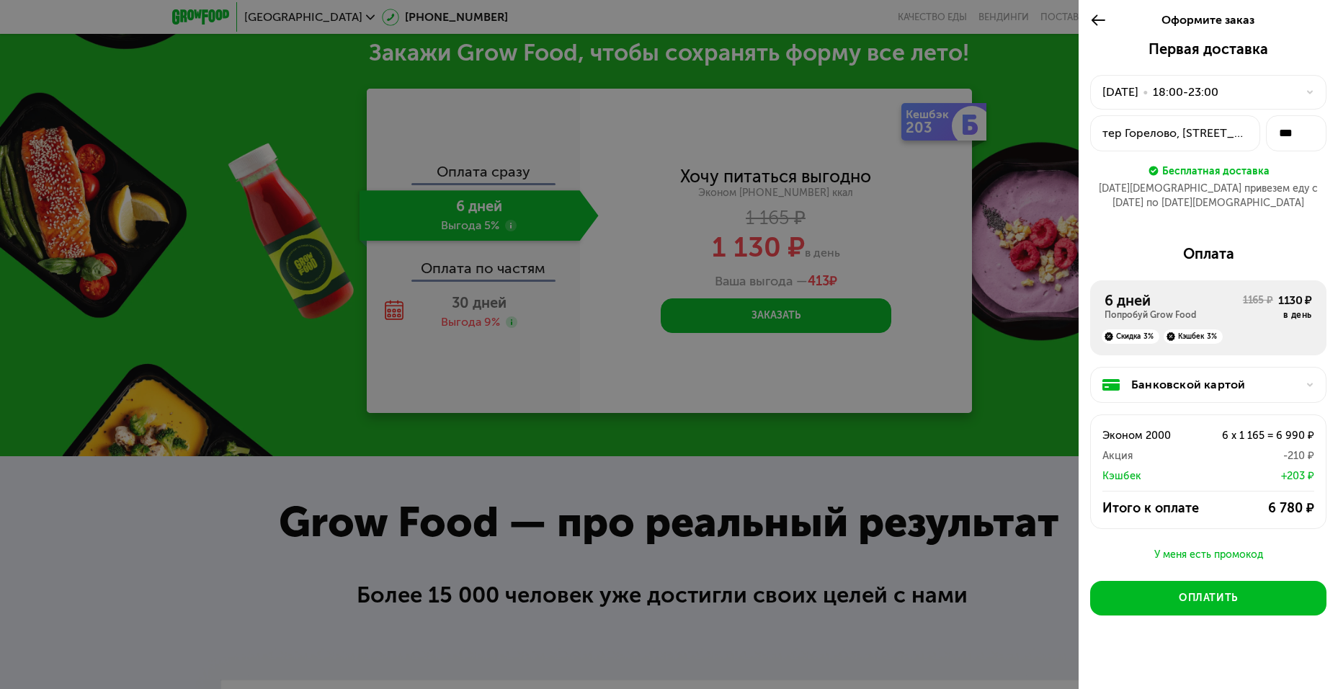
click at [1310, 383] on use at bounding box center [1310, 385] width 6 height 4
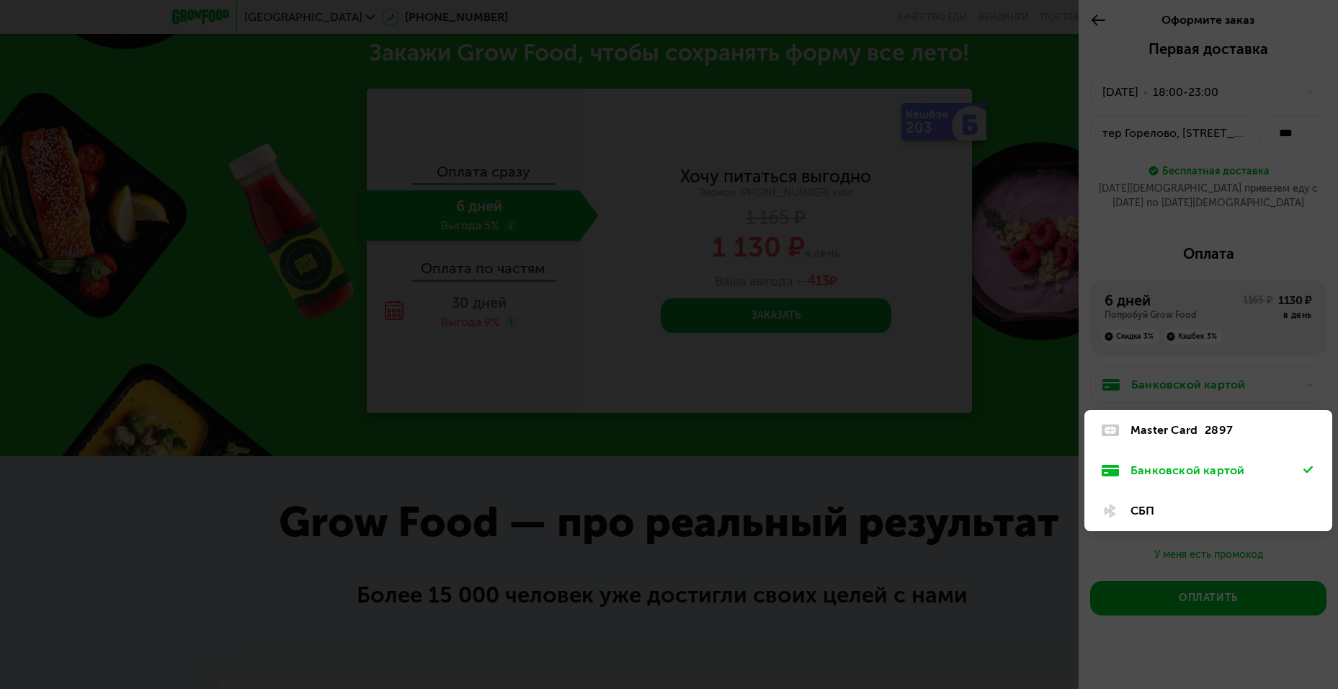
click at [1151, 502] on div "СБП" at bounding box center [1216, 510] width 173 height 17
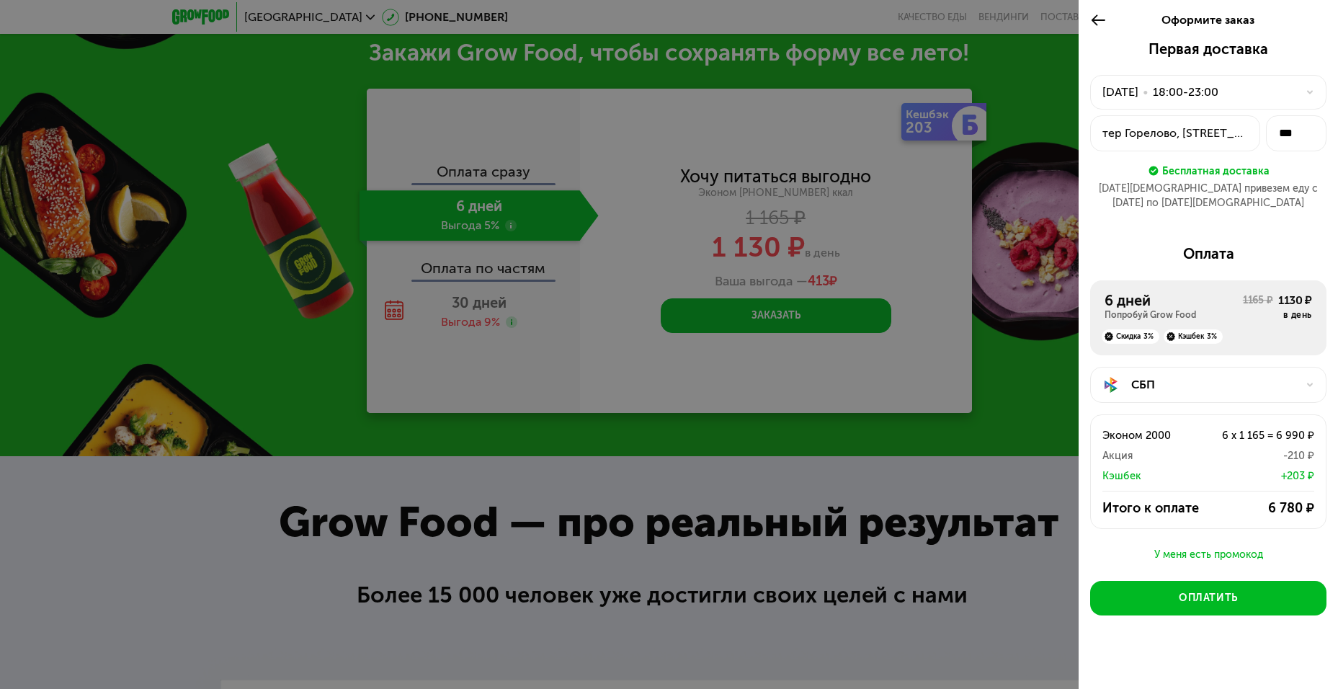
click at [1294, 376] on div "СБП" at bounding box center [1214, 384] width 166 height 17
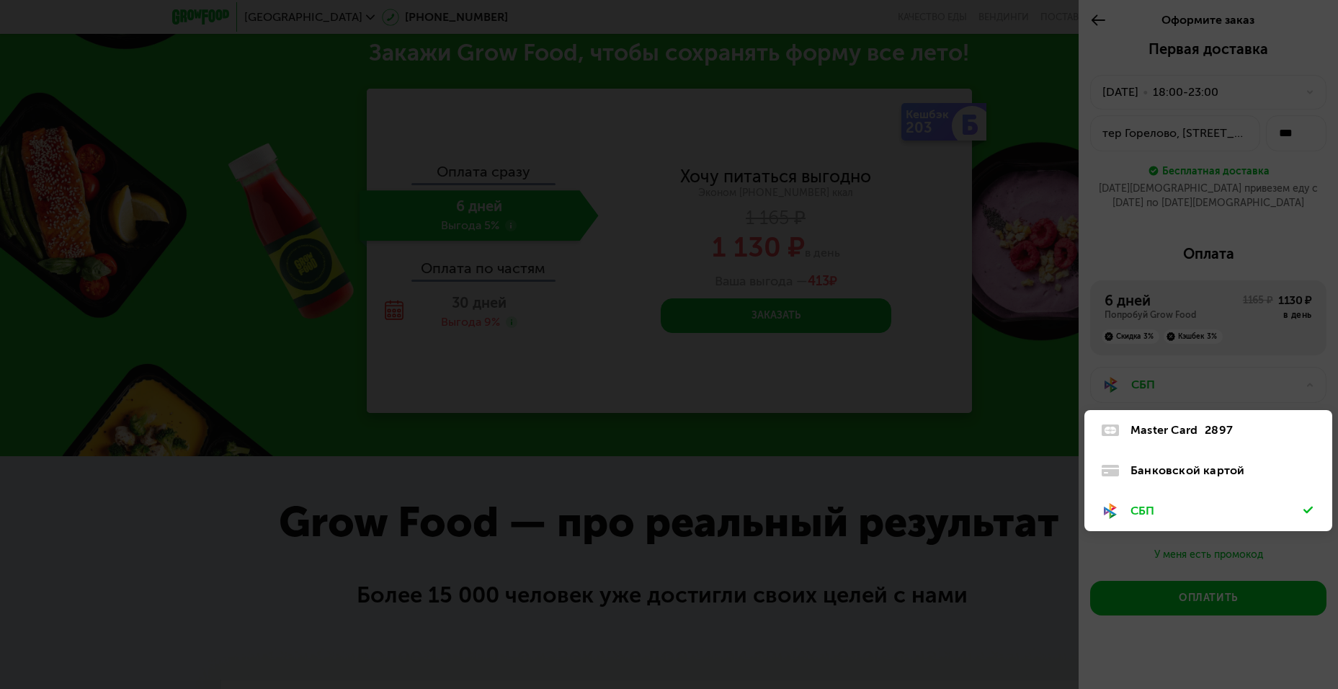
click at [1164, 462] on div "Банковской картой" at bounding box center [1216, 470] width 173 height 17
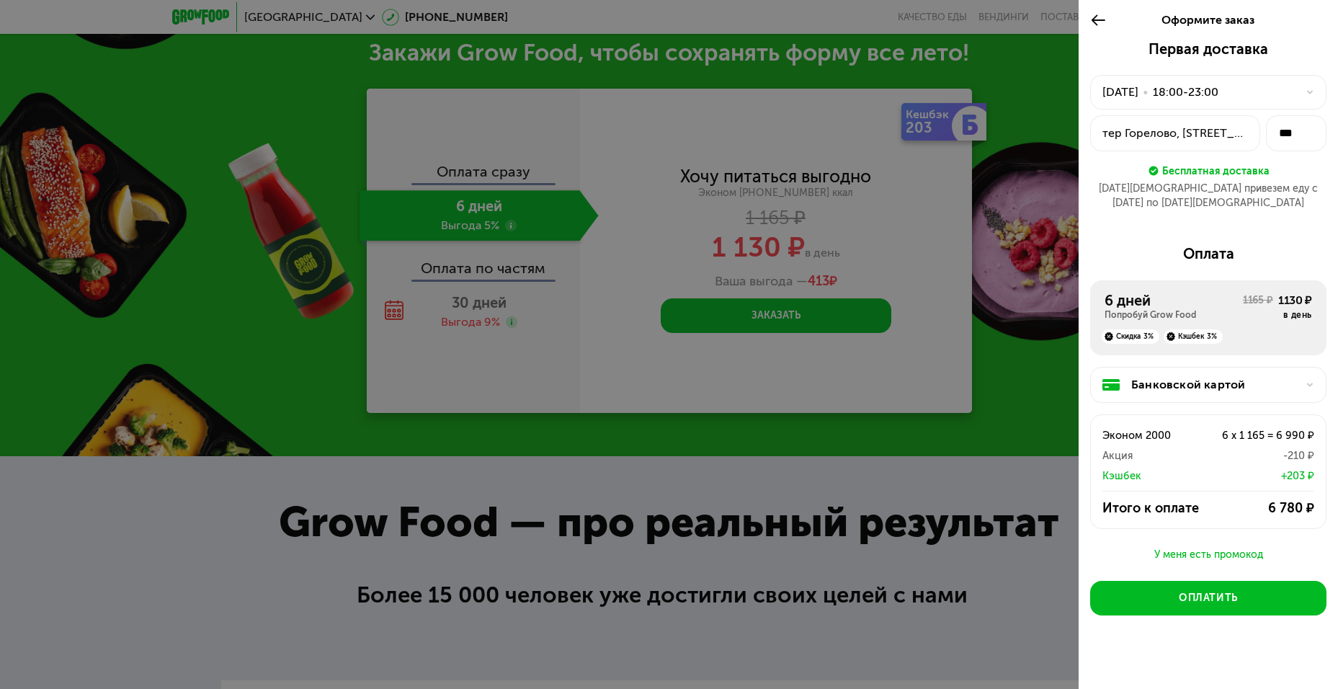
click at [1287, 376] on div "Банковской картой" at bounding box center [1214, 384] width 166 height 17
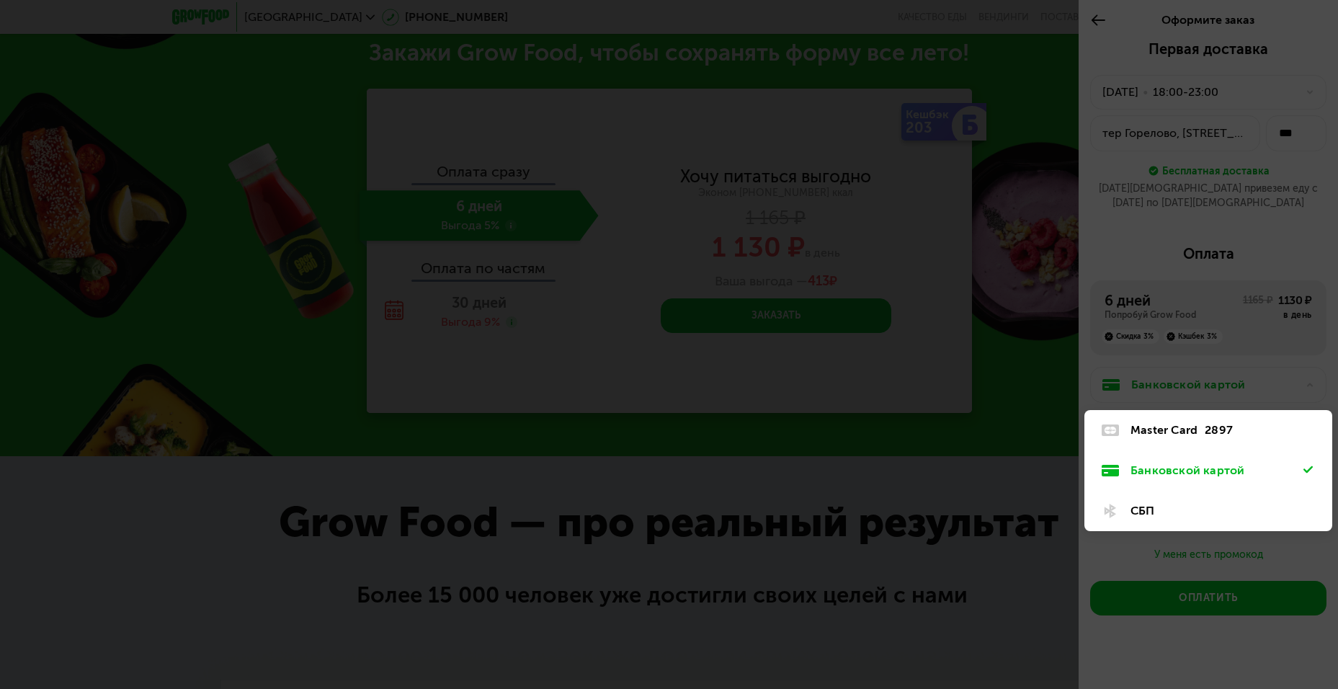
click at [1197, 421] on div "Master Card" at bounding box center [1163, 429] width 67 height 17
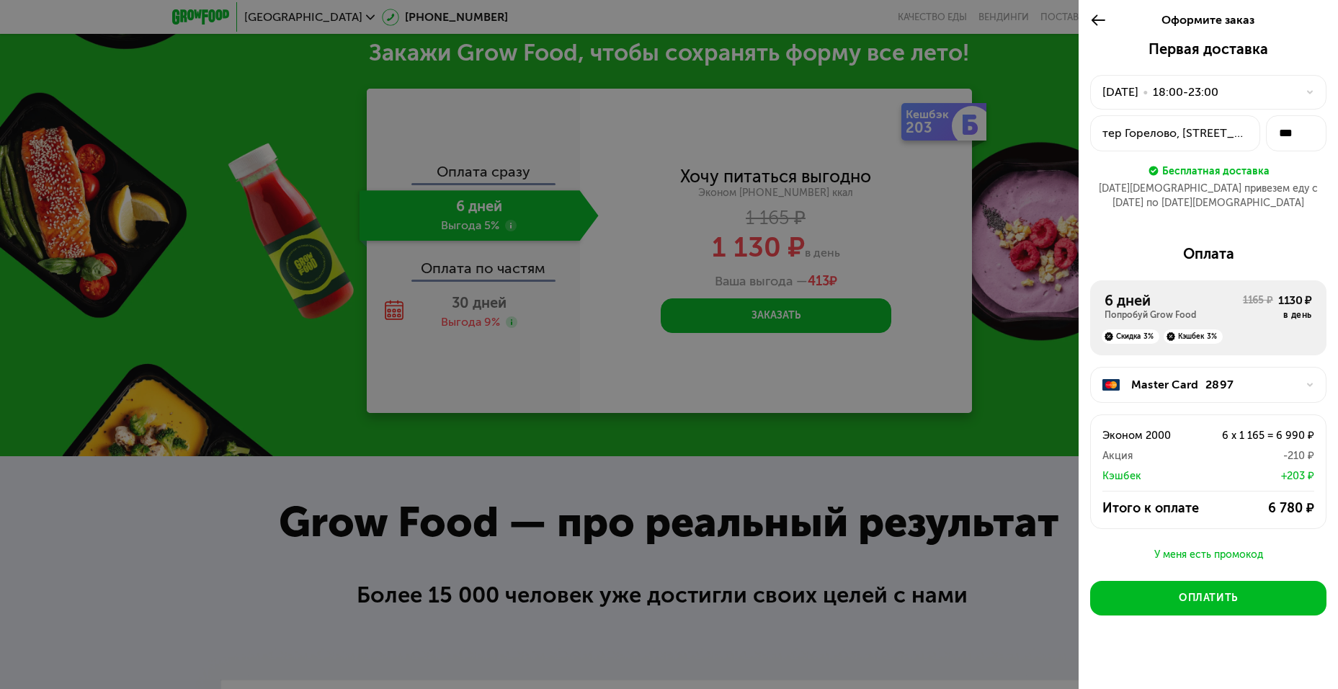
click at [1311, 94] on icon at bounding box center [1310, 92] width 9 height 9
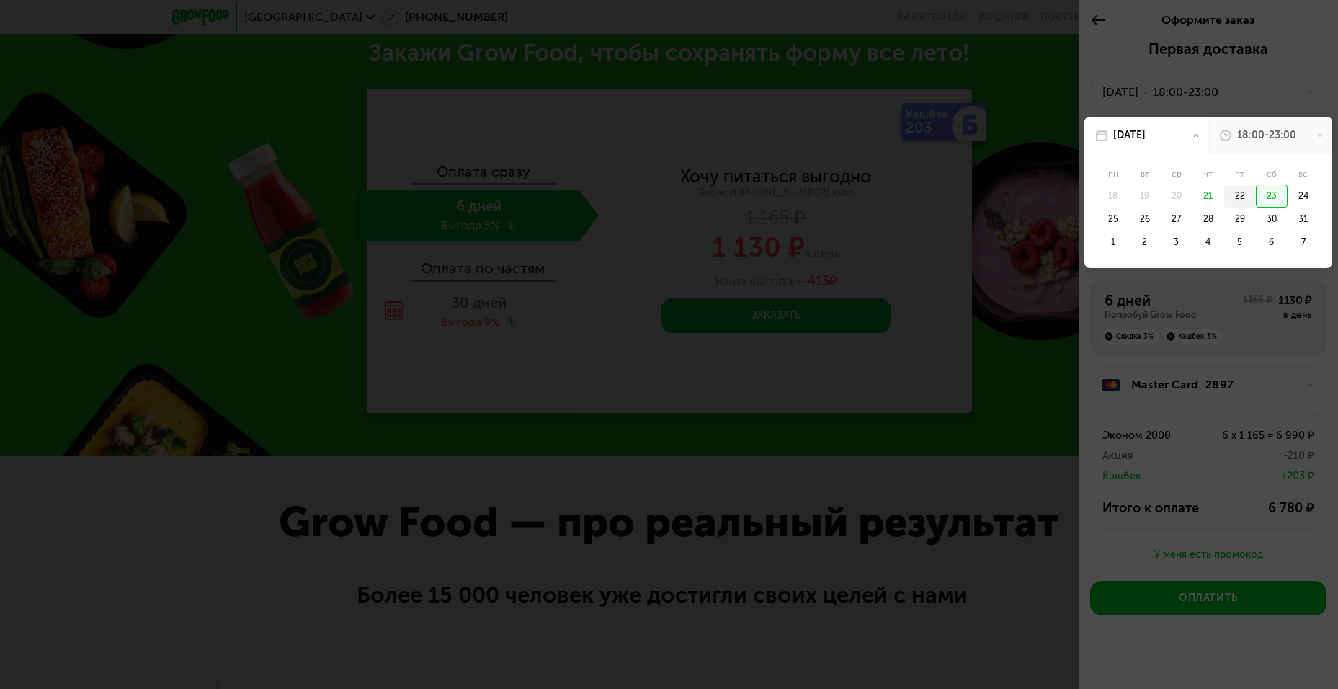
click at [1256, 192] on div "22" at bounding box center [1272, 195] width 32 height 23
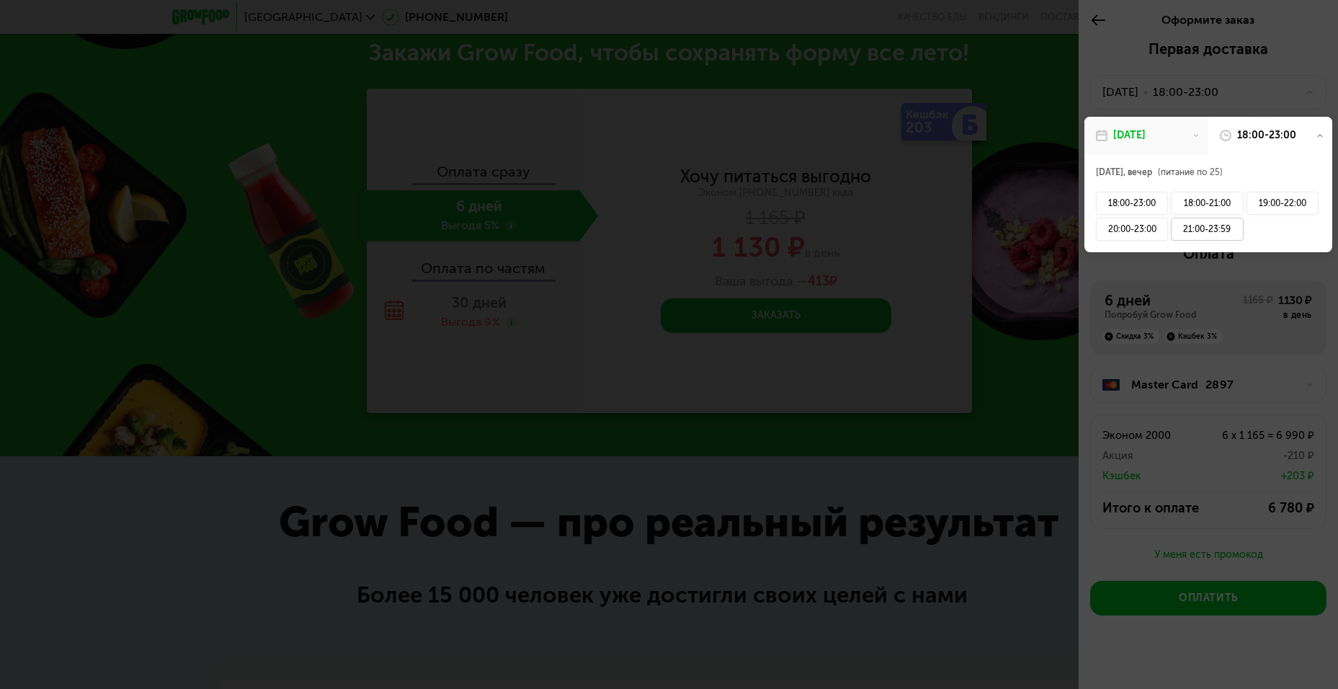
click at [1205, 234] on div "21:00-23:59" at bounding box center [1207, 229] width 72 height 23
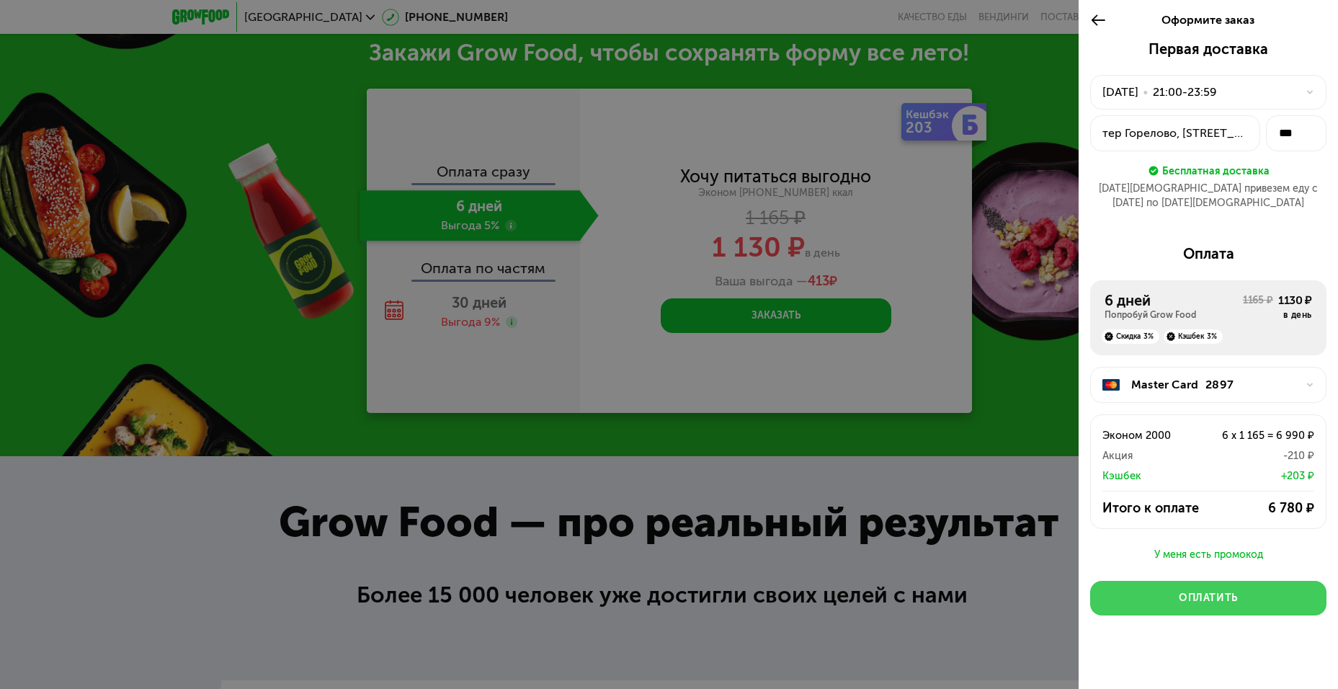
click at [1213, 591] on div "Оплатить" at bounding box center [1208, 598] width 59 height 14
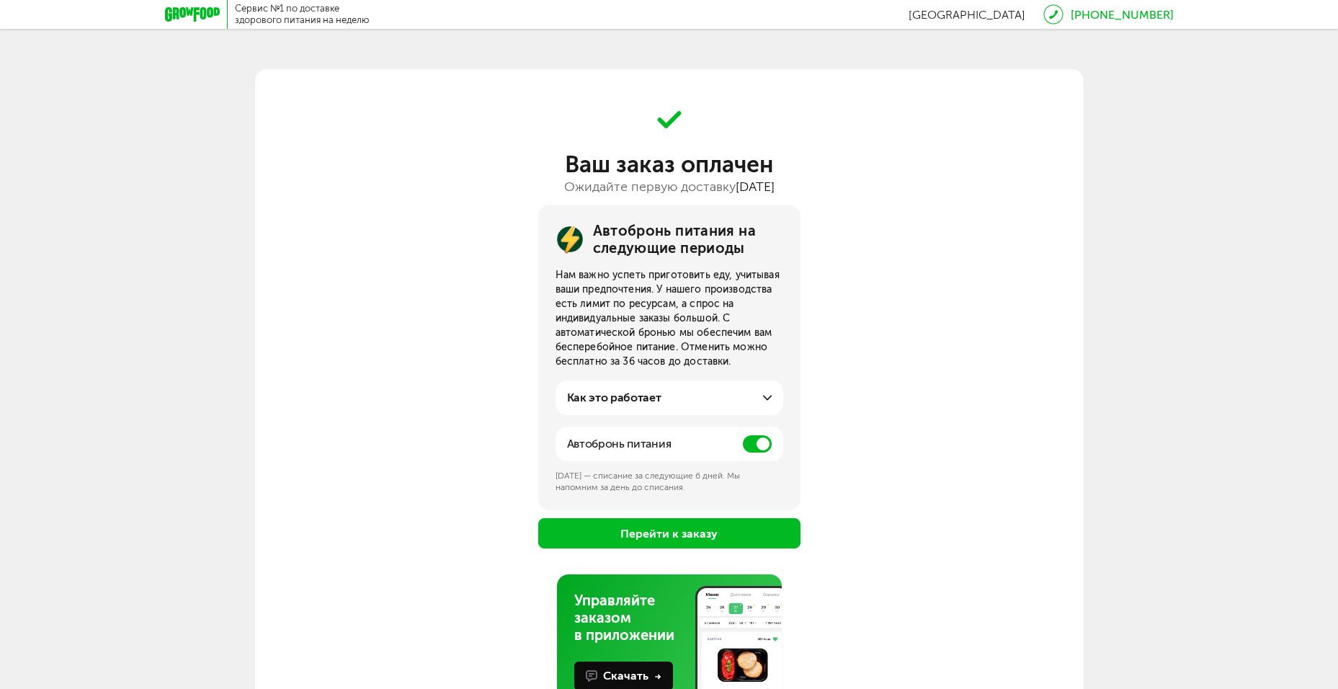
click at [755, 446] on span at bounding box center [757, 443] width 29 height 17
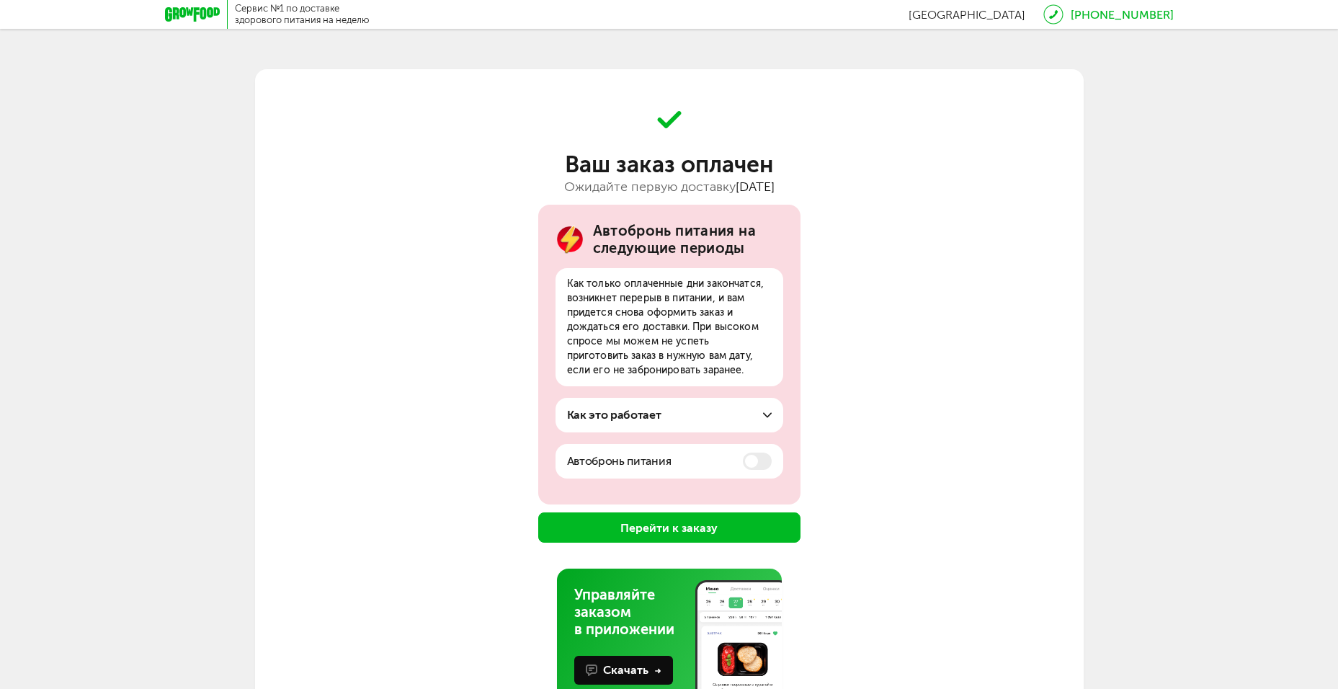
click at [671, 527] on button "Перейти к заказу" at bounding box center [669, 527] width 262 height 30
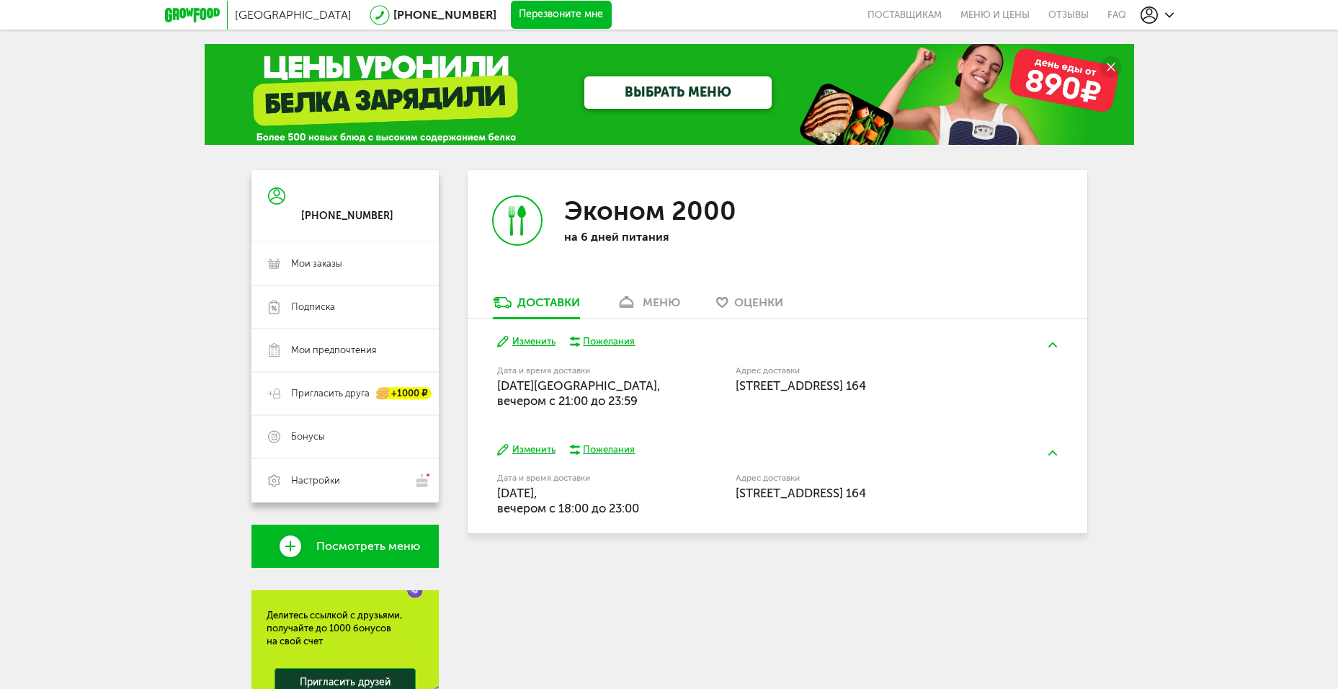
click at [1050, 464] on button at bounding box center [1052, 453] width 37 height 34
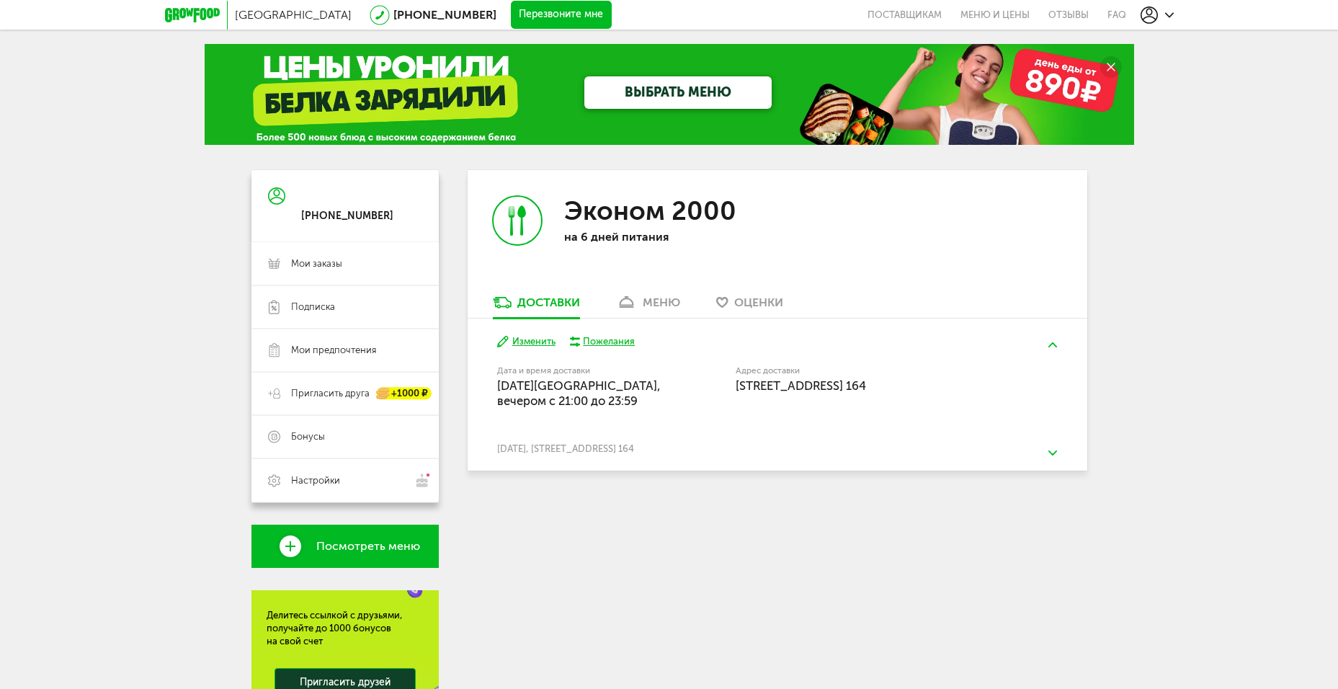
click at [1055, 464] on button at bounding box center [1052, 453] width 37 height 34
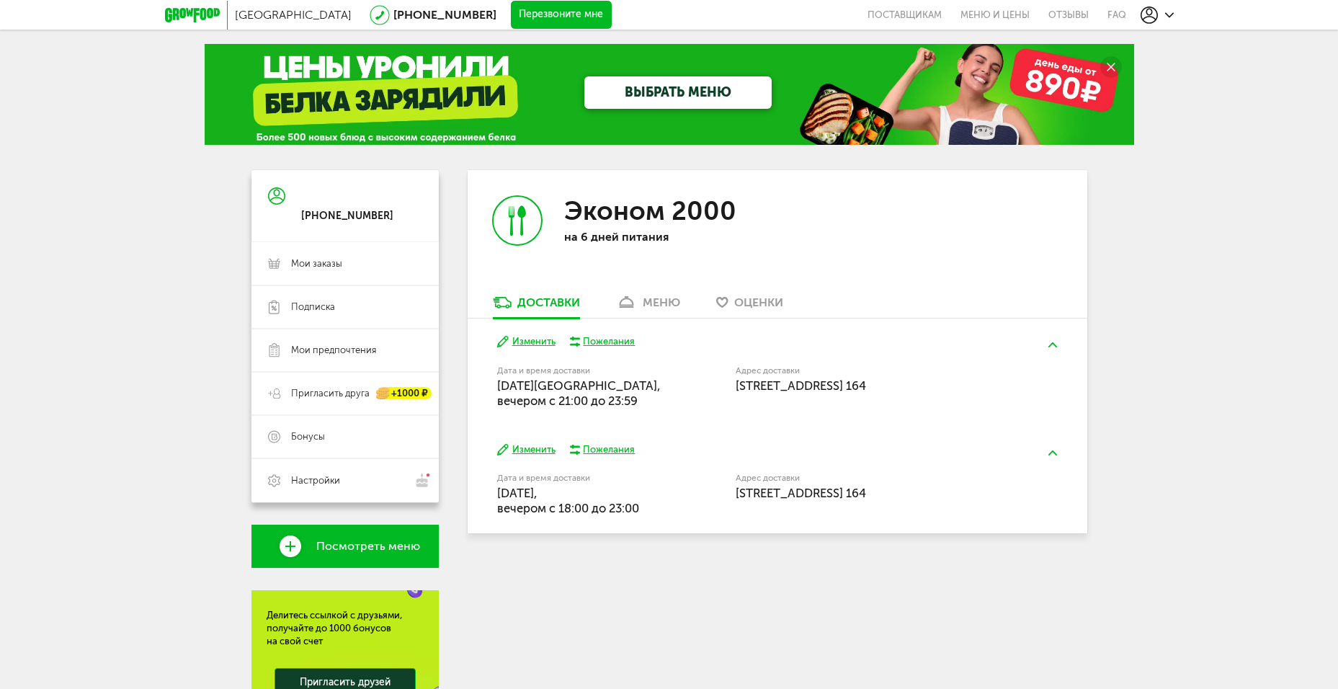
click at [653, 300] on div "меню" at bounding box center [661, 302] width 37 height 14
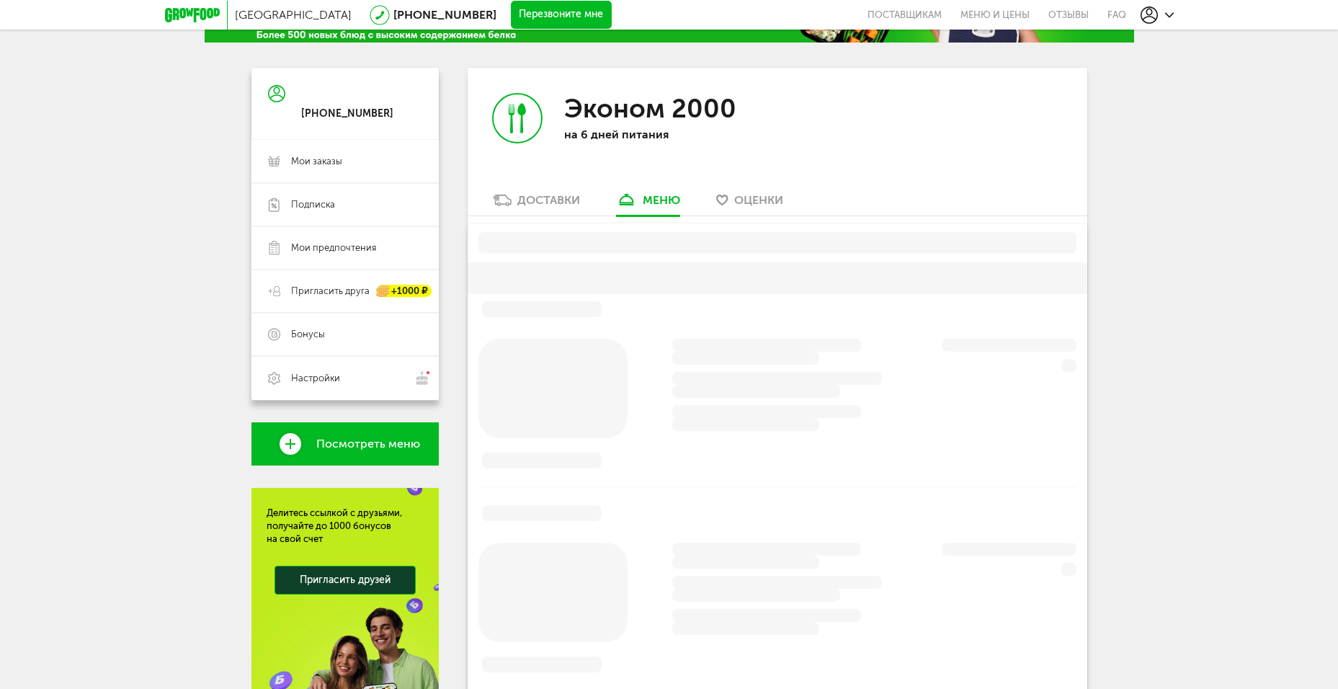
scroll to position [134, 0]
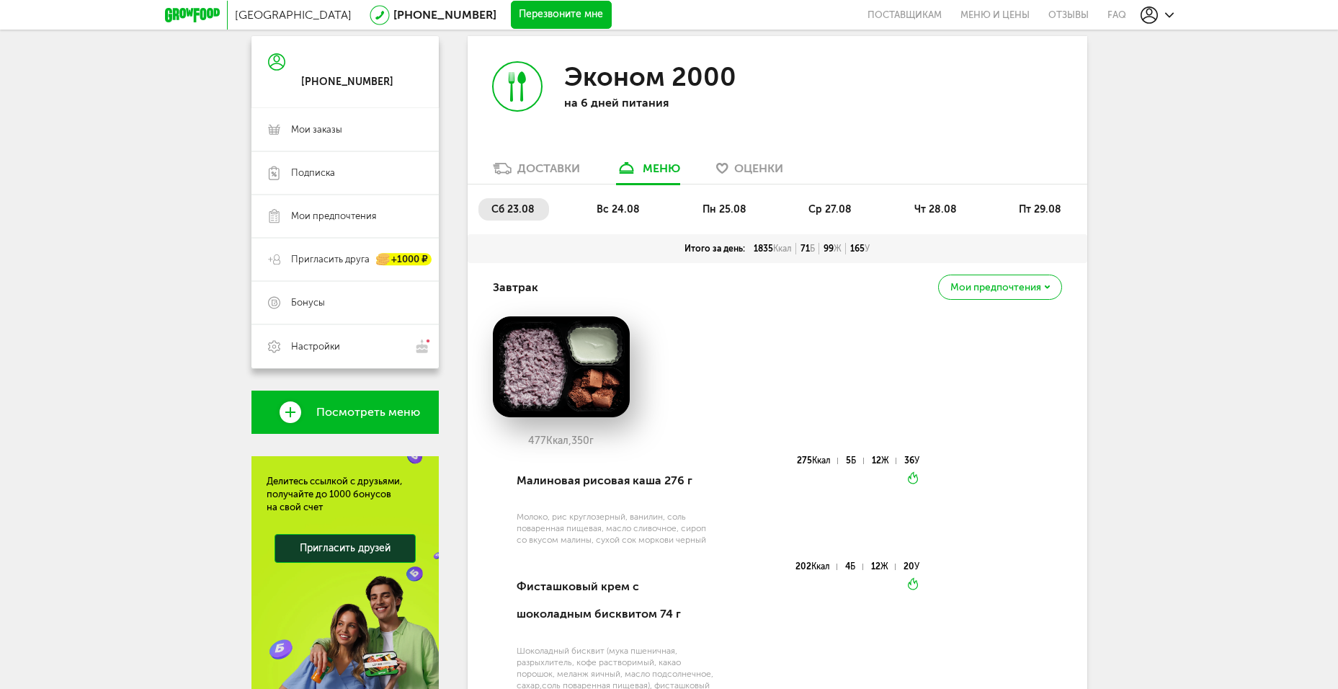
click at [571, 170] on div "Доставки" at bounding box center [548, 168] width 63 height 14
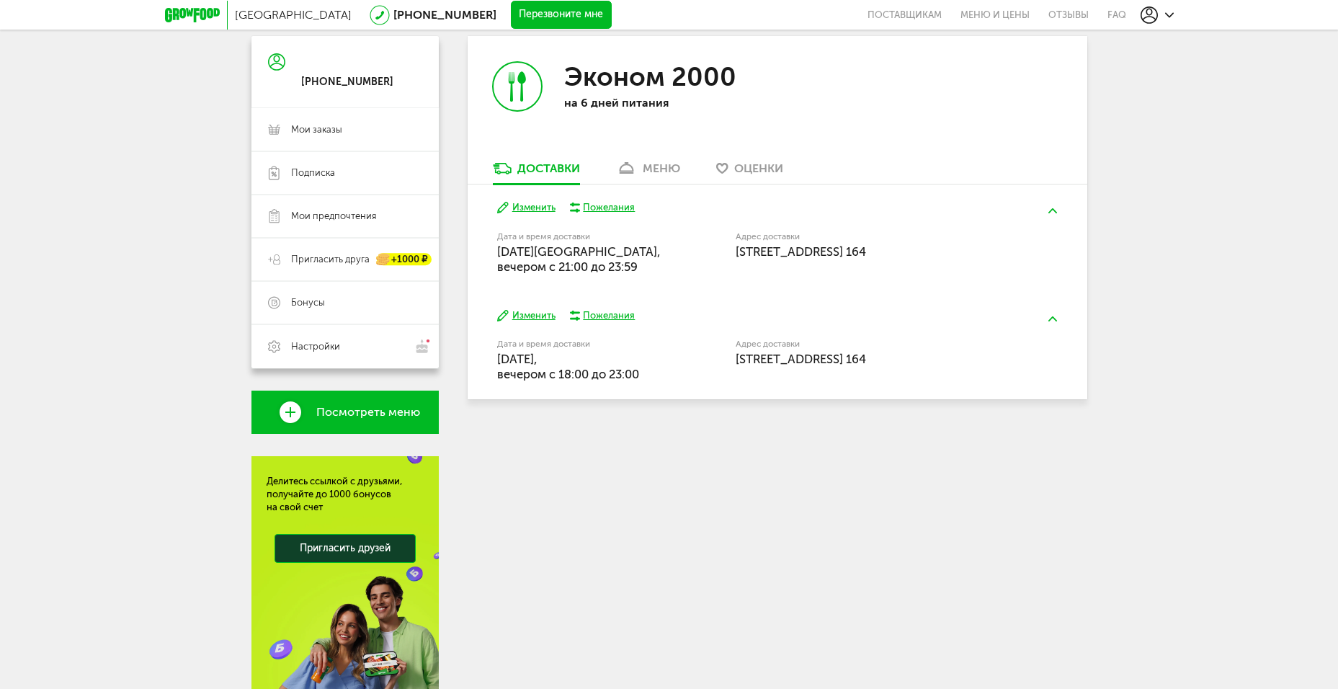
click at [537, 207] on button "Изменить" at bounding box center [526, 208] width 58 height 14
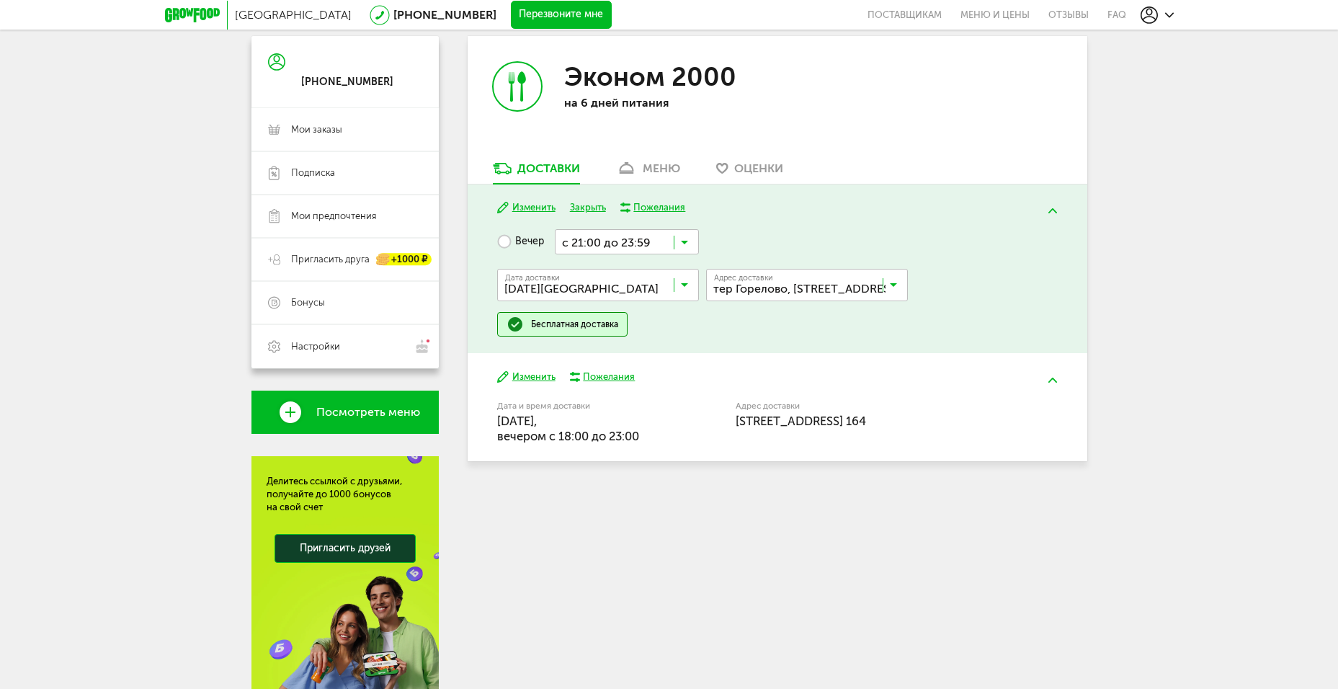
click at [544, 378] on button "Изменить" at bounding box center [526, 377] width 58 height 14
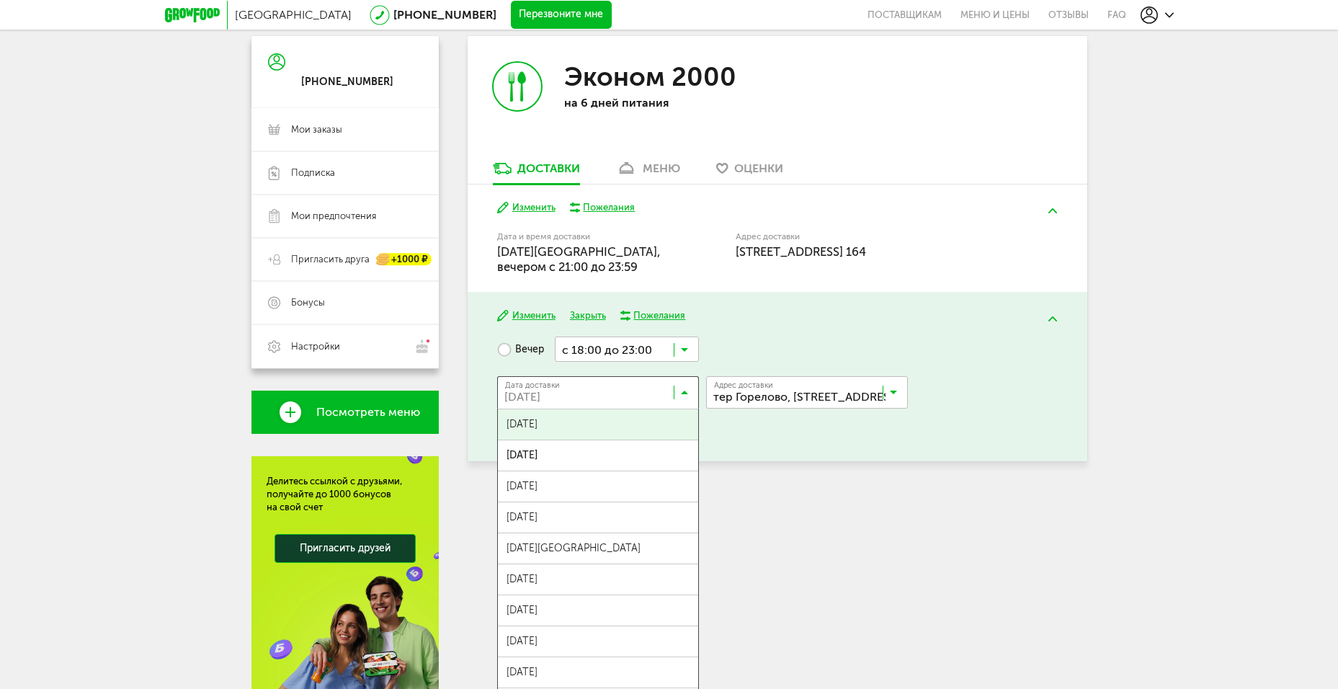
click at [685, 403] on icon at bounding box center [684, 395] width 7 height 14
click at [763, 444] on div "Вечер с 18:00 до 23:00 Загрузка... Дата доставки [DATE] Загрузка... [DATE] авгу…" at bounding box center [777, 389] width 560 height 107
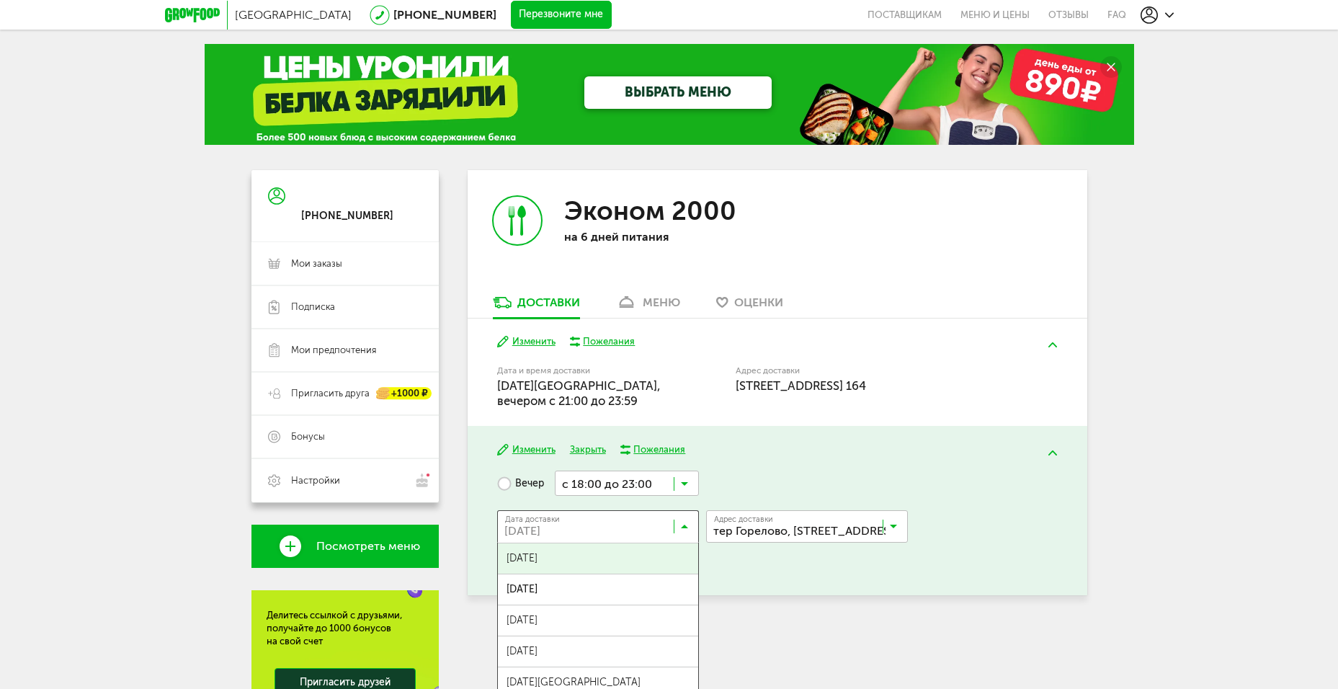
click at [685, 537] on icon at bounding box center [684, 529] width 7 height 14
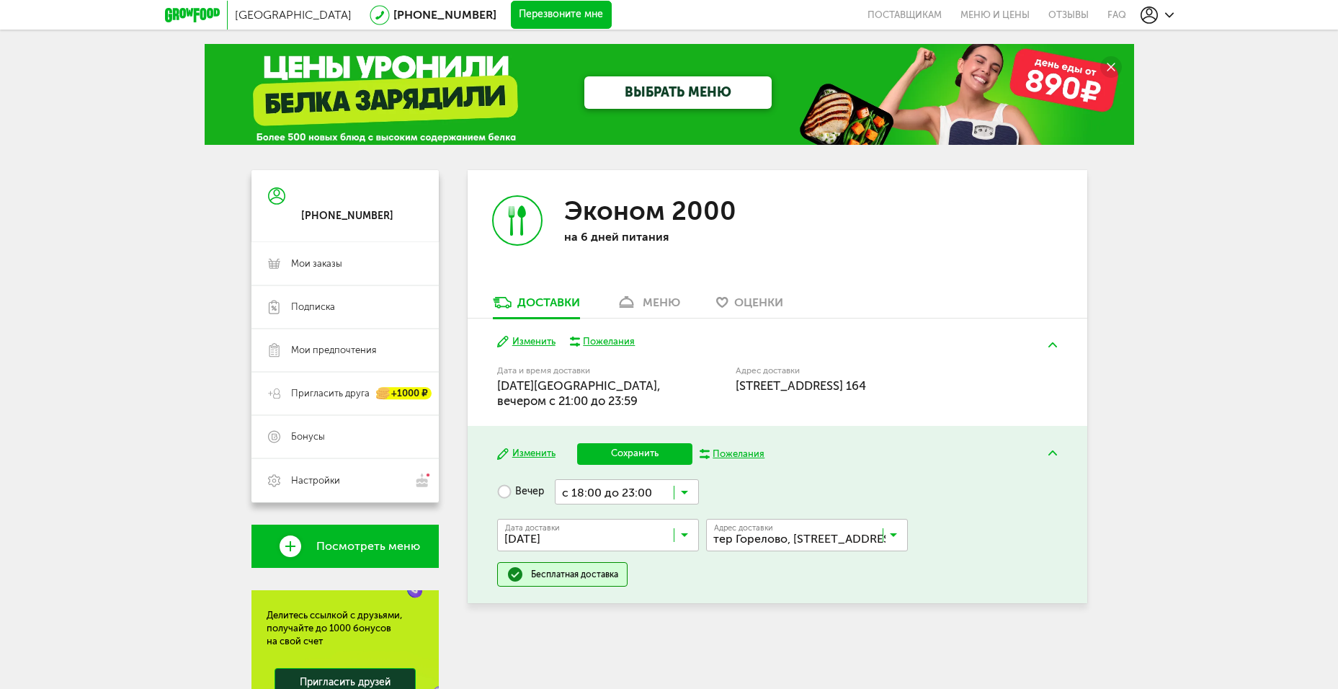
click at [625, 573] on span "[DATE]" at bounding box center [598, 567] width 200 height 30
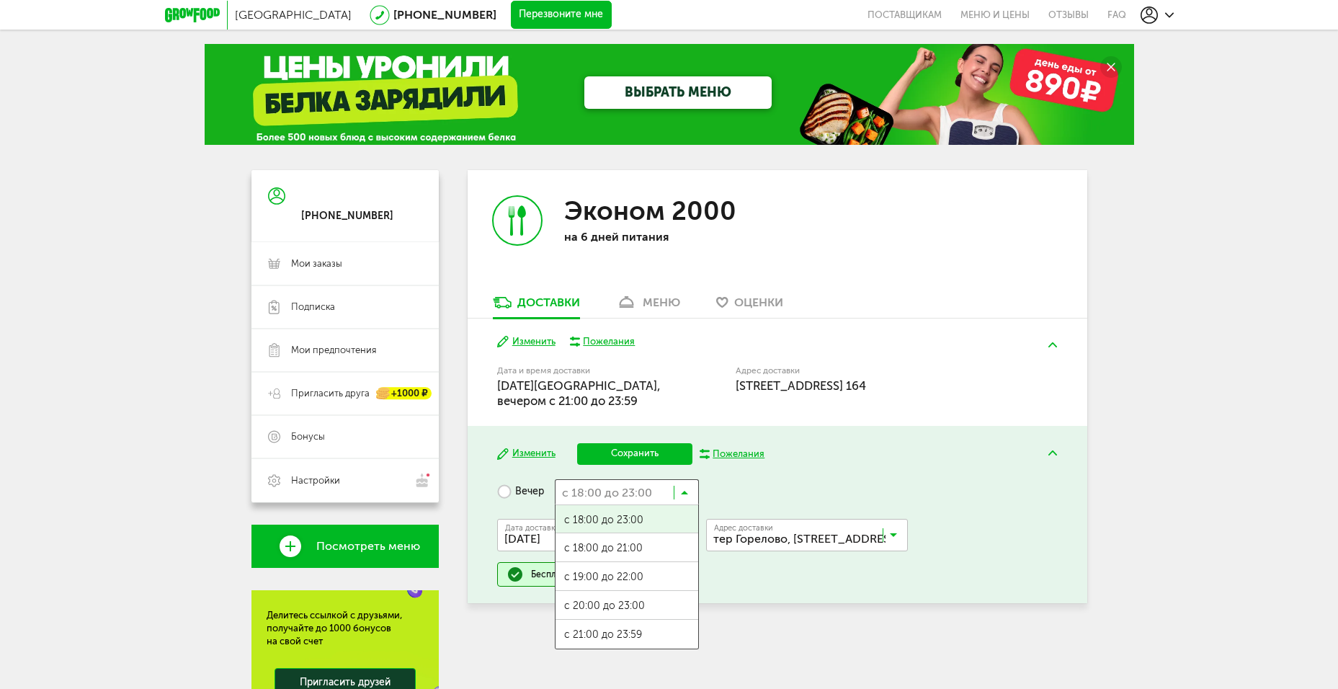
click at [679, 504] on input "Search for option" at bounding box center [627, 491] width 144 height 24
click at [630, 650] on span "с 21:00 до 23:59" at bounding box center [626, 635] width 143 height 30
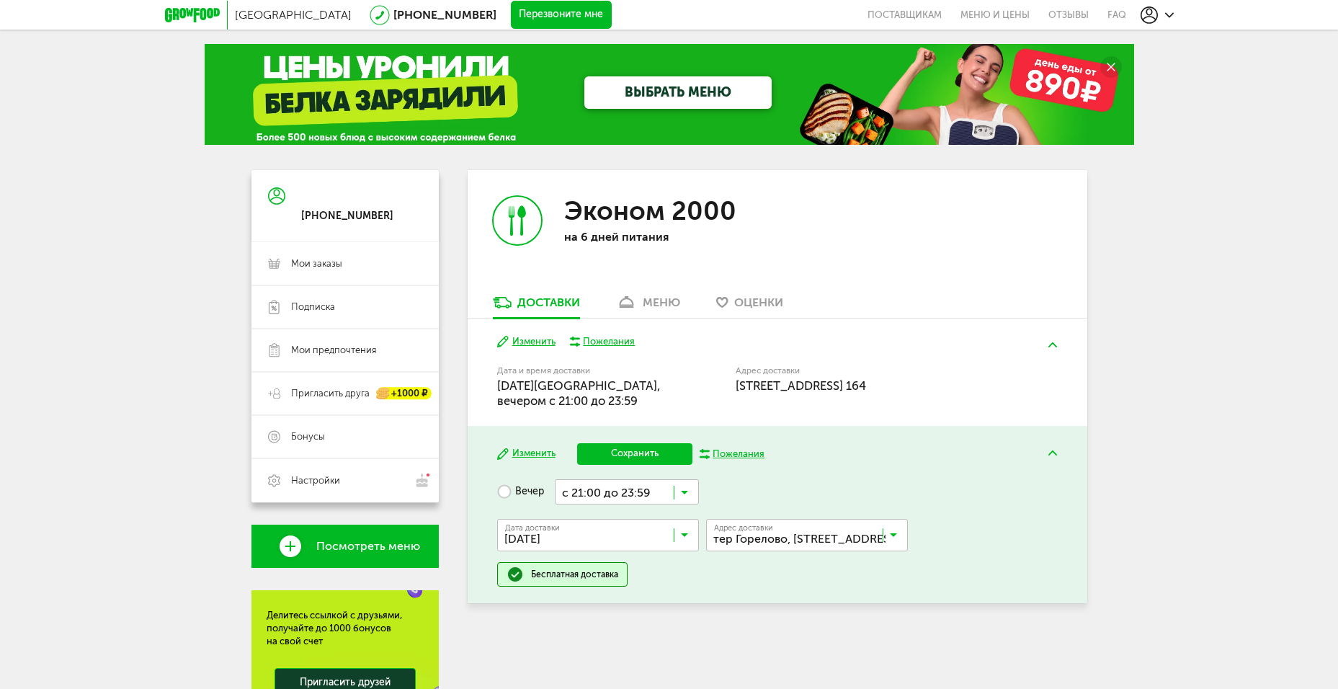
click at [639, 465] on button "Сохранить" at bounding box center [634, 454] width 115 height 22
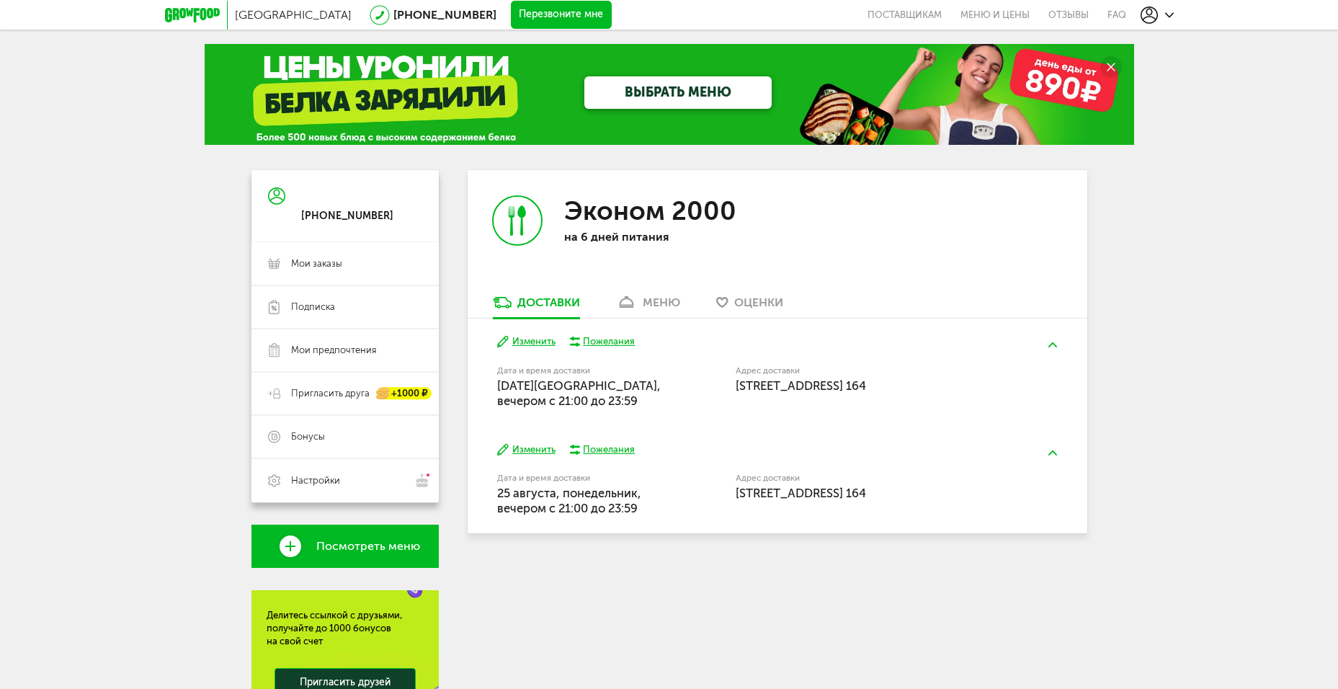
click at [668, 302] on div "меню" at bounding box center [661, 302] width 37 height 14
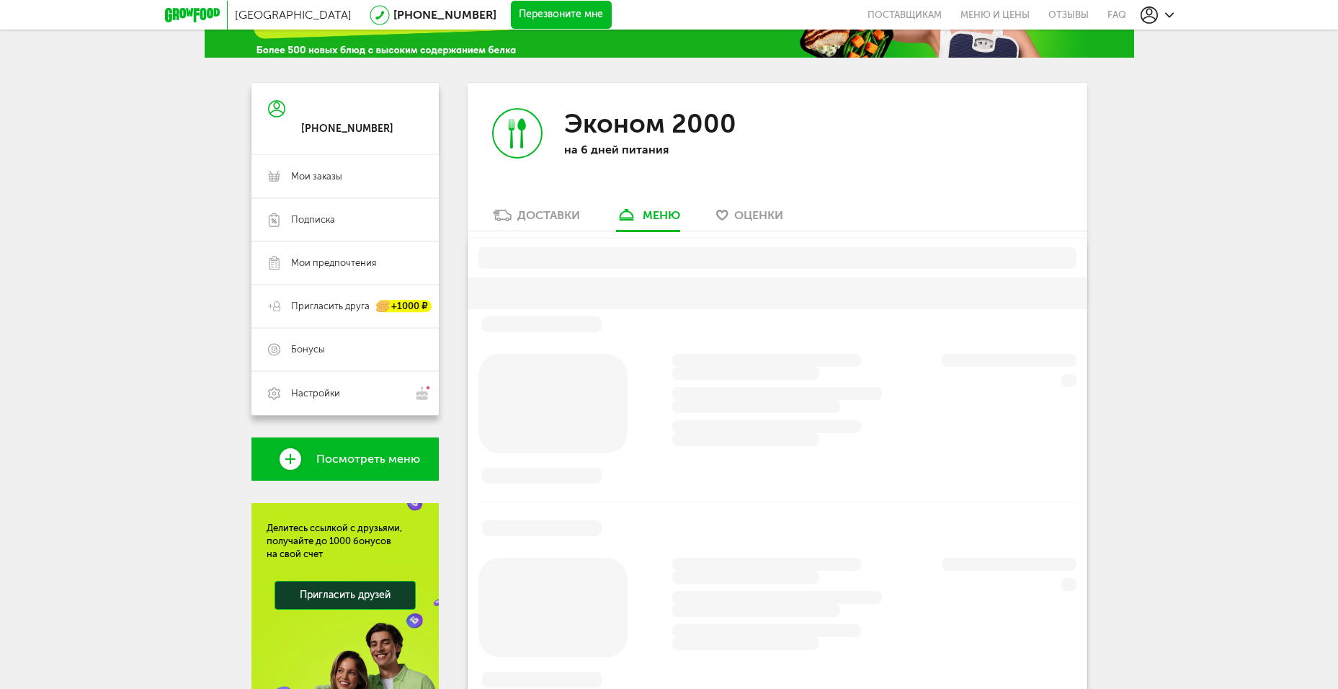
scroll to position [134, 0]
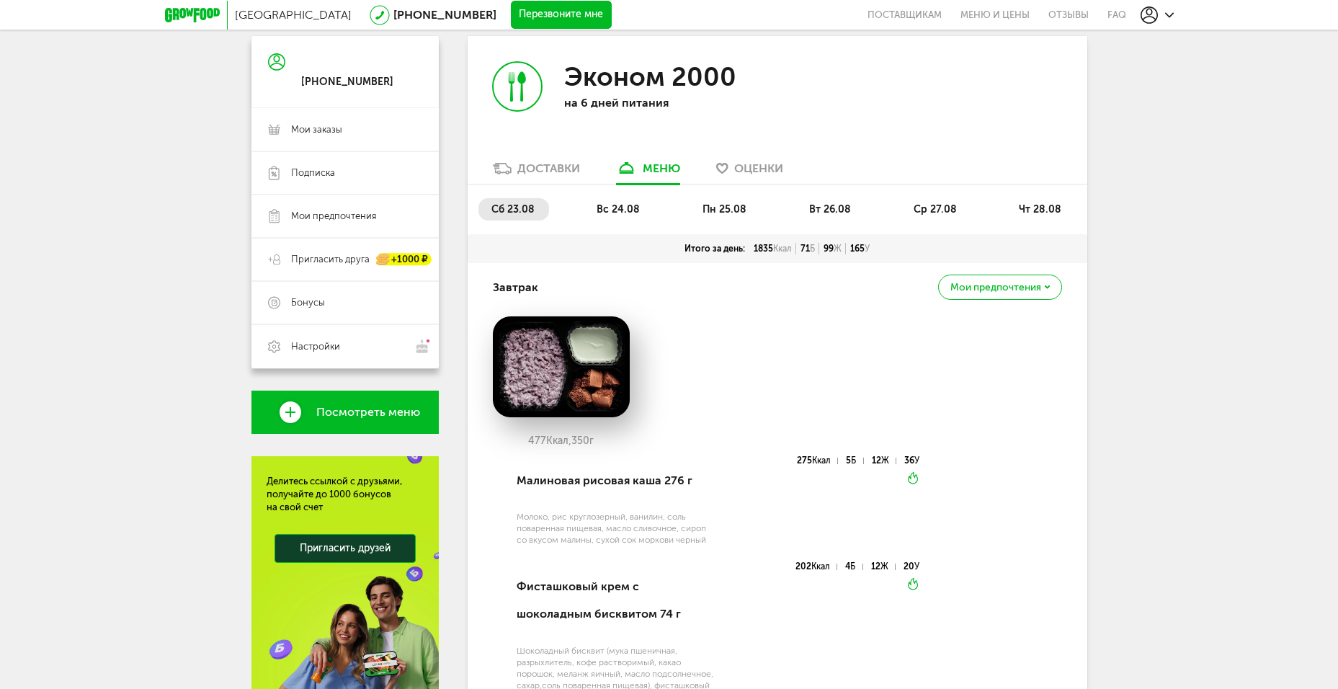
click at [621, 209] on span "вс 24.08" at bounding box center [618, 209] width 43 height 12
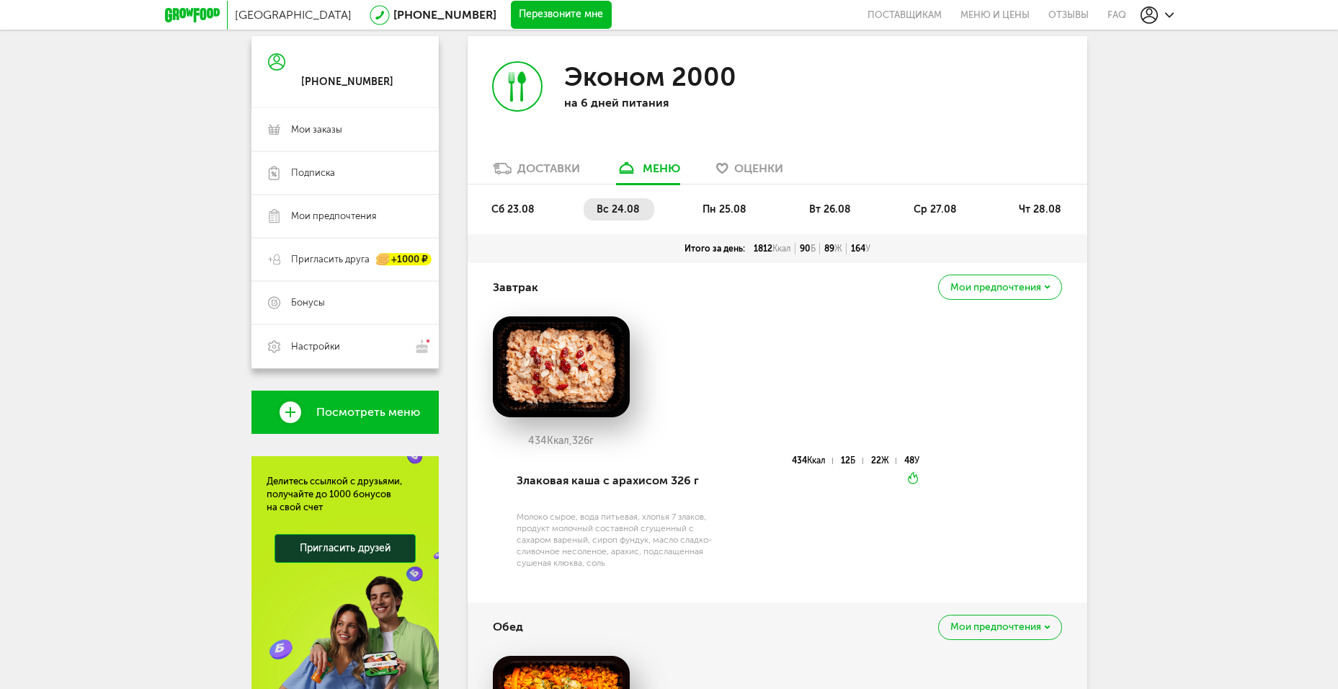
click at [562, 169] on div "Доставки" at bounding box center [548, 168] width 63 height 14
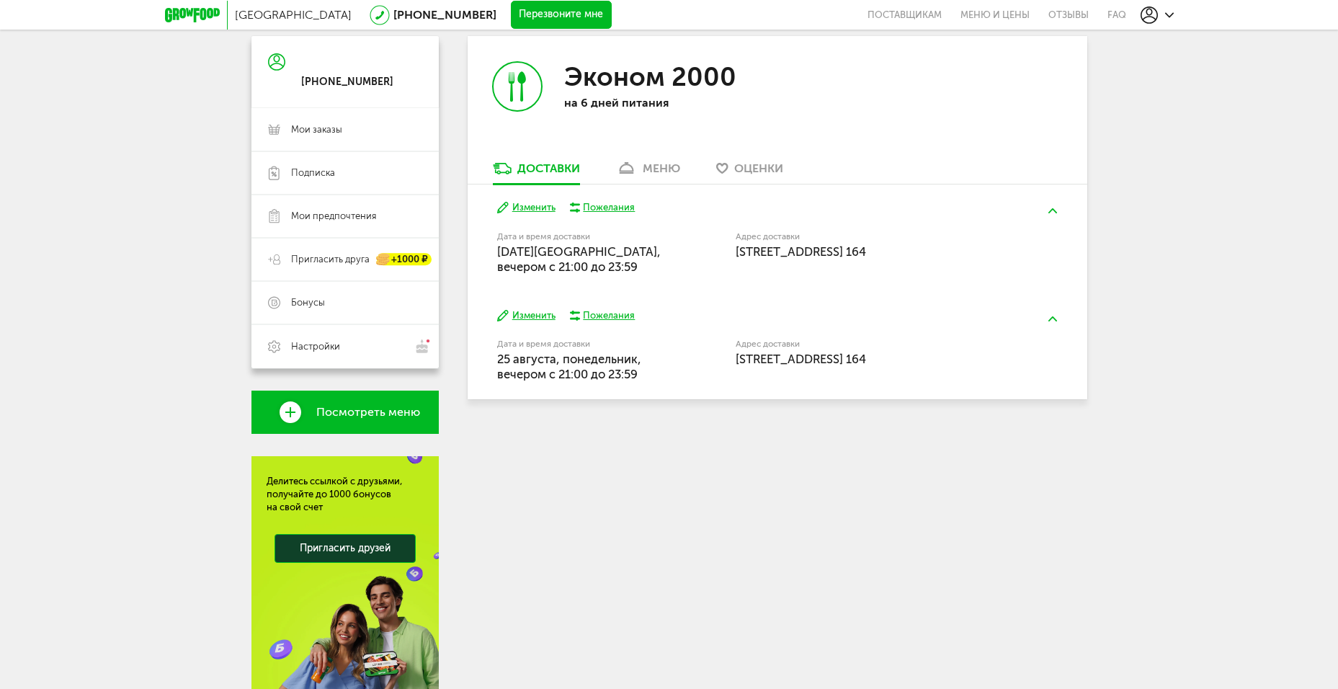
click at [668, 167] on div "меню" at bounding box center [661, 168] width 37 height 14
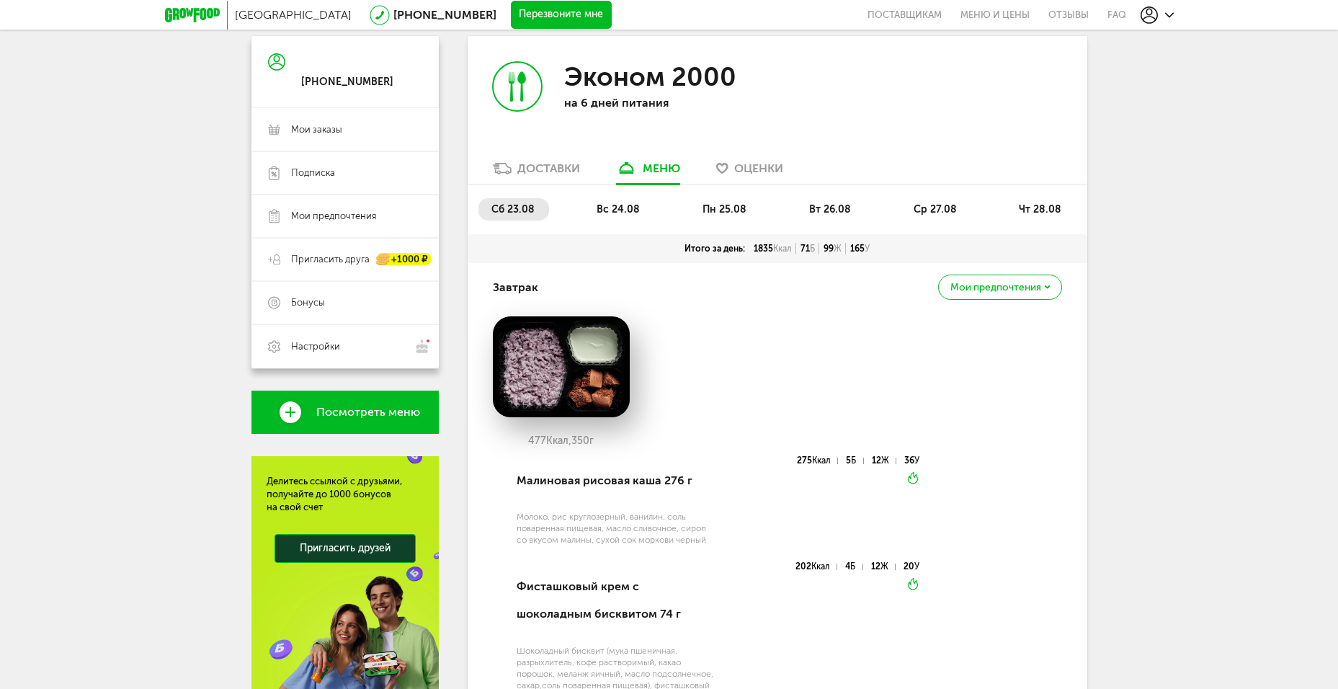
click at [579, 174] on div "Доставки" at bounding box center [548, 168] width 63 height 14
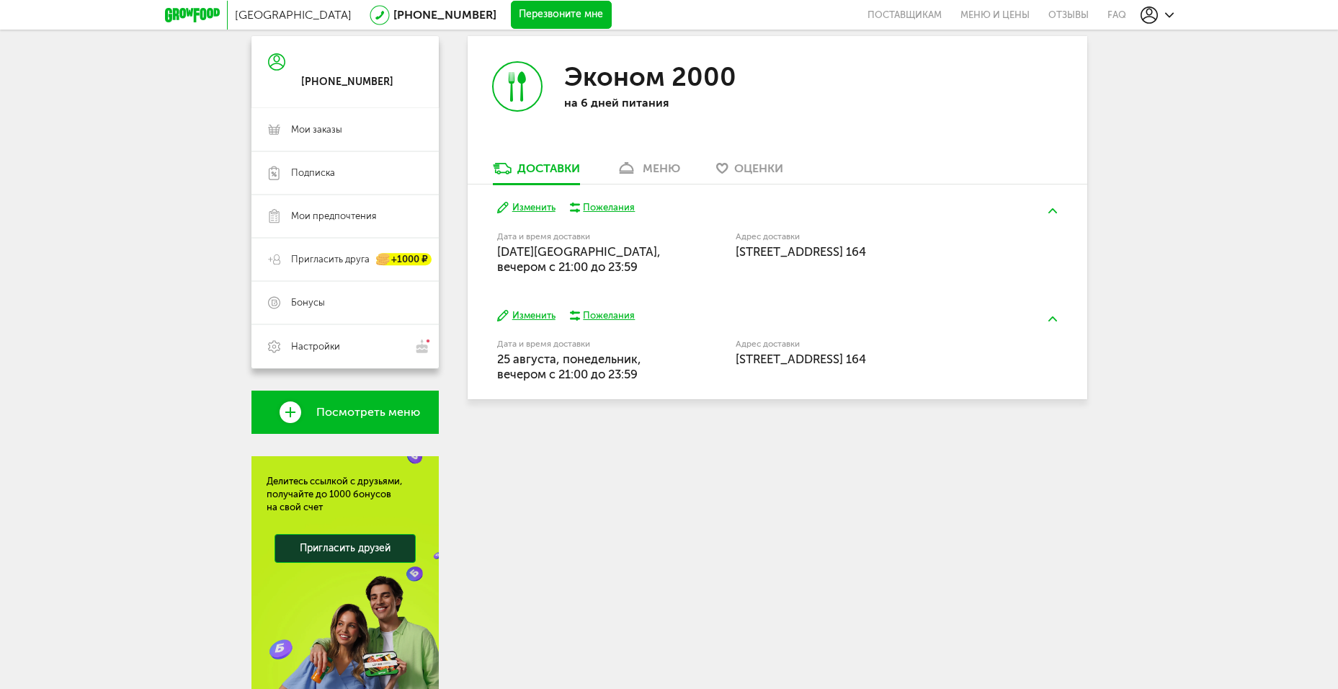
click at [528, 323] on button "Изменить" at bounding box center [526, 316] width 58 height 14
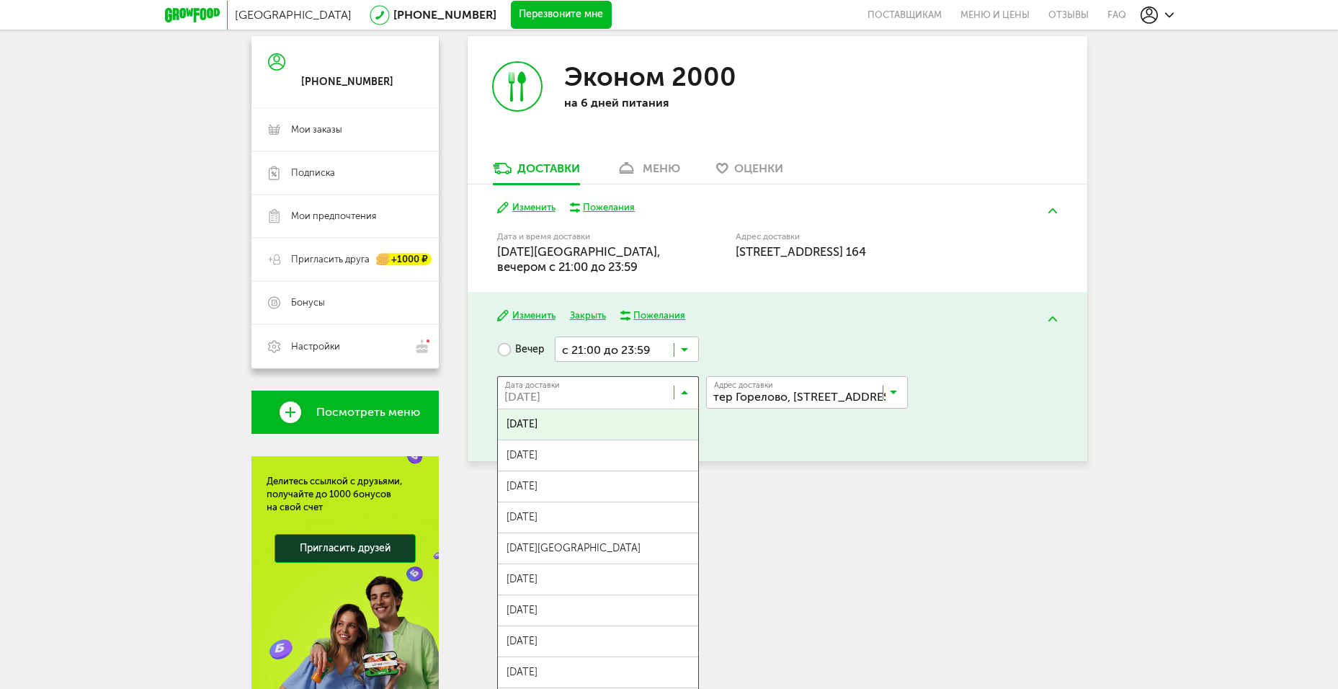
click at [684, 403] on icon at bounding box center [684, 395] width 7 height 14
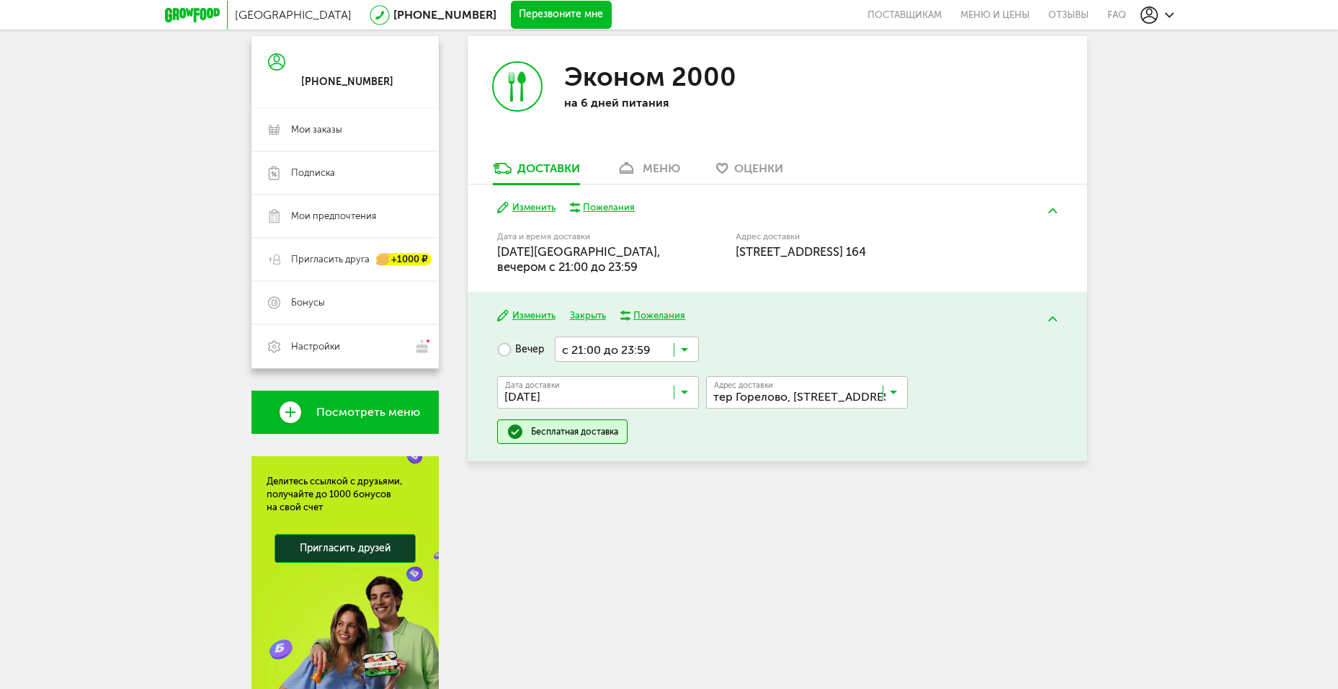
click at [747, 444] on div "Вечер с 21:00 до 23:59 Загрузка... Дата доставки [DATE] Загрузка... [DATE] авгу…" at bounding box center [777, 389] width 560 height 107
